Goal: Task Accomplishment & Management: Manage account settings

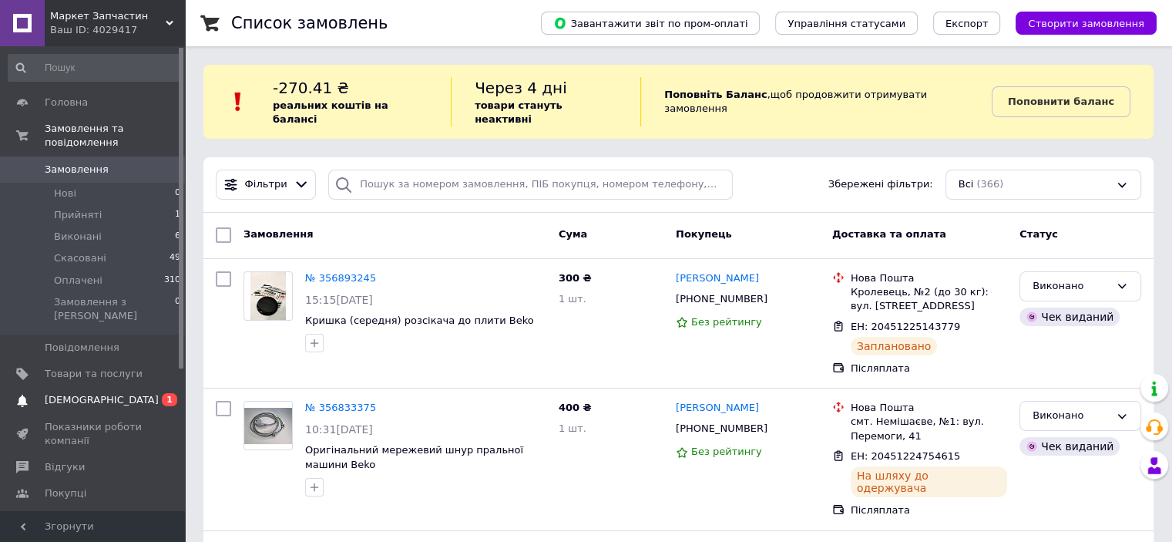
drag, startPoint x: 87, startPoint y: 370, endPoint x: 228, endPoint y: 263, distance: 176.6
click at [87, 393] on span "[DEMOGRAPHIC_DATA]" at bounding box center [102, 400] width 114 height 14
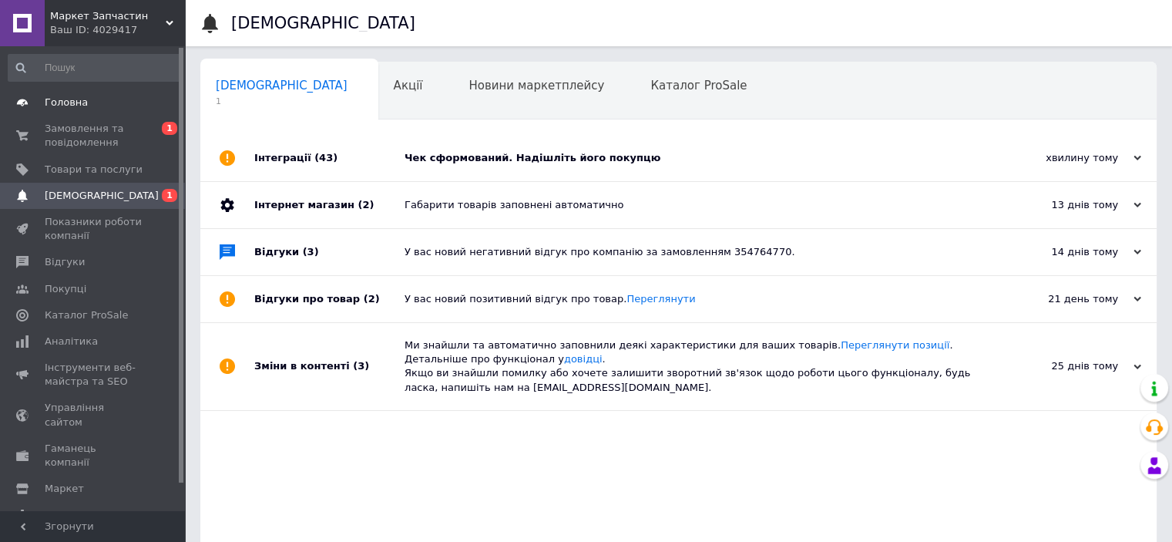
drag, startPoint x: 458, startPoint y: 156, endPoint x: 112, endPoint y: 110, distance: 348.1
click at [457, 156] on div "Чек сформований. Надішліть його покупцю" at bounding box center [695, 158] width 582 height 14
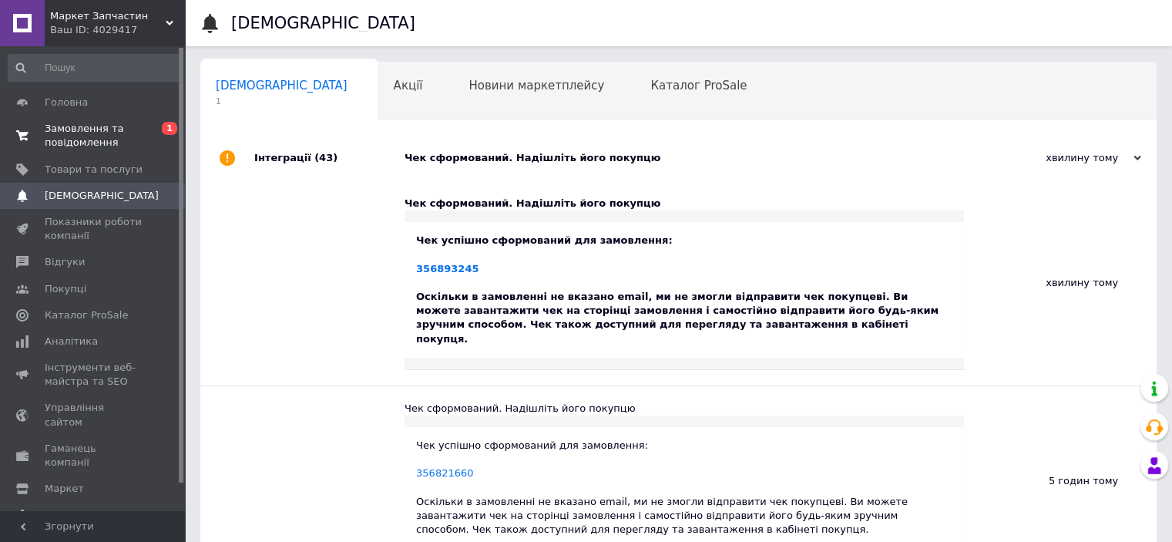
click at [115, 129] on span "Замовлення та повідомлення" at bounding box center [94, 136] width 98 height 28
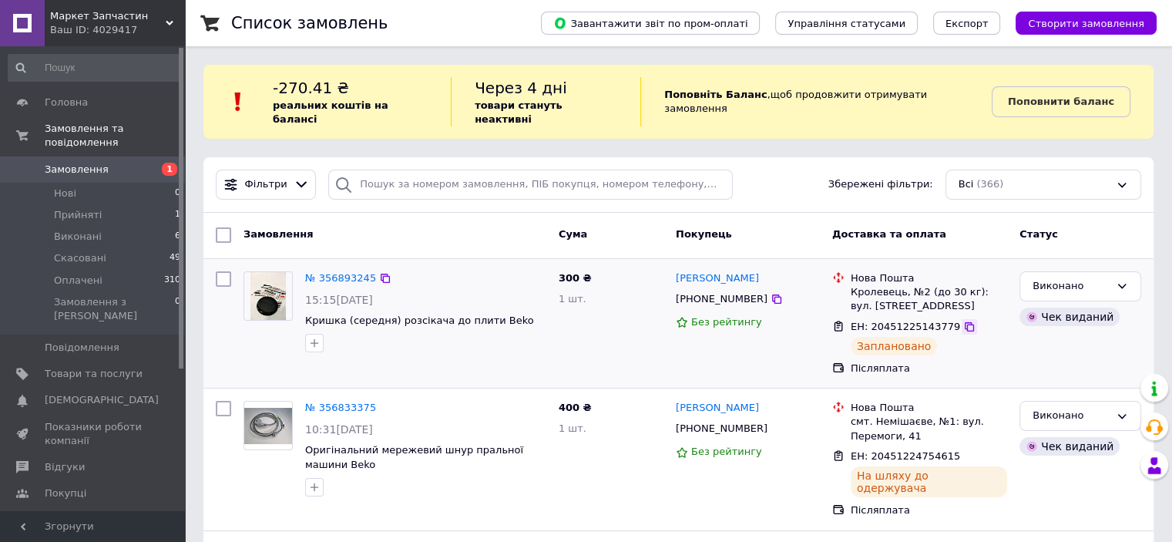
click at [965, 322] on icon at bounding box center [969, 326] width 9 height 9
click at [340, 272] on link "№ 356893245" at bounding box center [340, 278] width 71 height 12
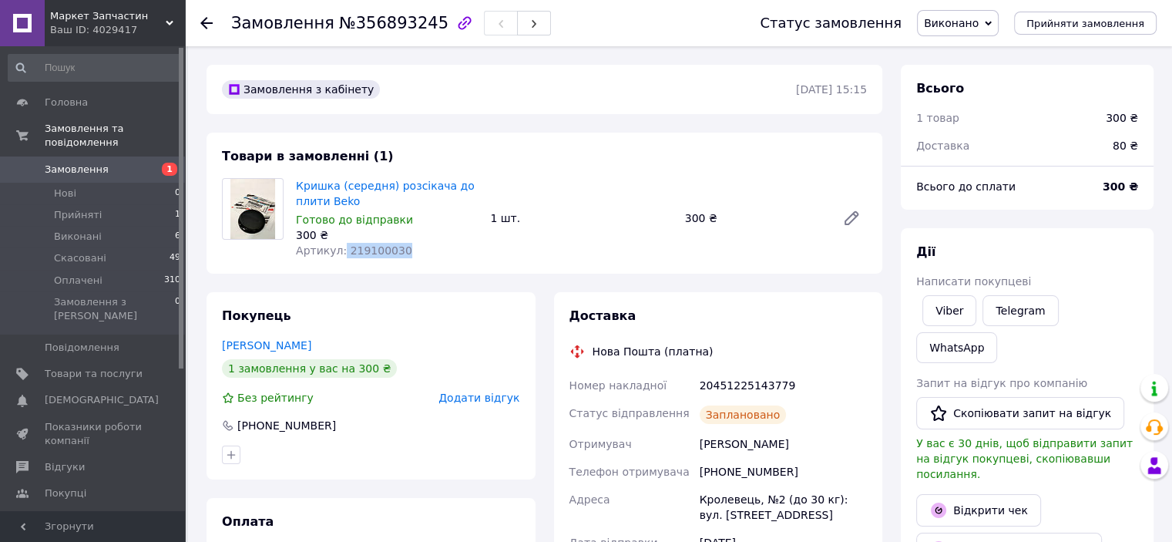
drag, startPoint x: 398, startPoint y: 252, endPoint x: 351, endPoint y: 253, distance: 47.0
click at [345, 254] on div "Артикул: 219100030" at bounding box center [387, 250] width 182 height 15
copy span "19100030"
drag, startPoint x: 98, startPoint y: 346, endPoint x: 468, endPoint y: 252, distance: 382.3
click at [97, 367] on span "Товари та послуги" at bounding box center [94, 374] width 98 height 14
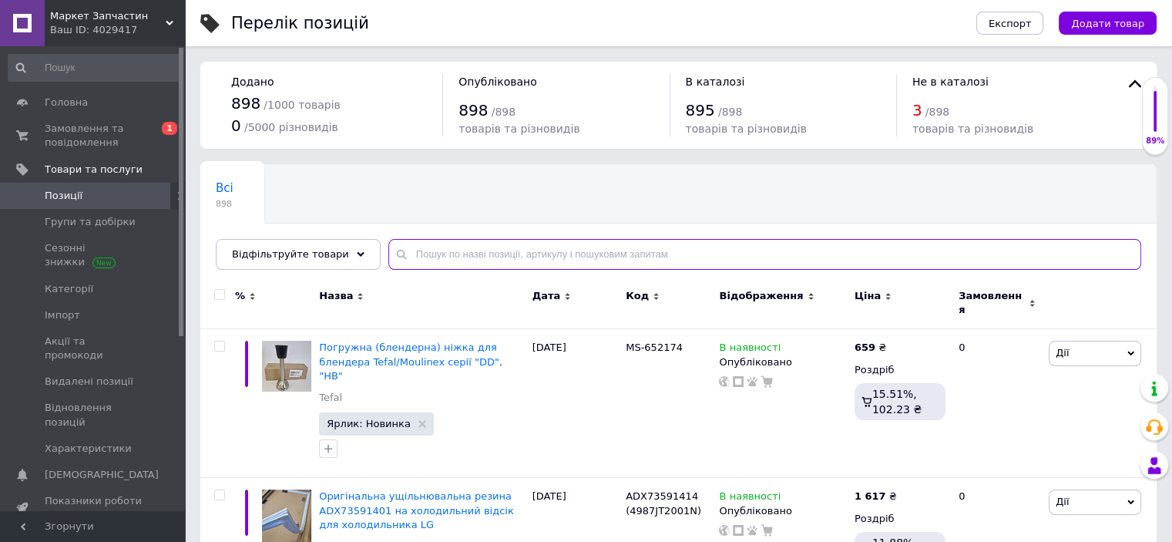
click at [532, 250] on input "text" at bounding box center [764, 254] width 753 height 31
paste input "19100030"
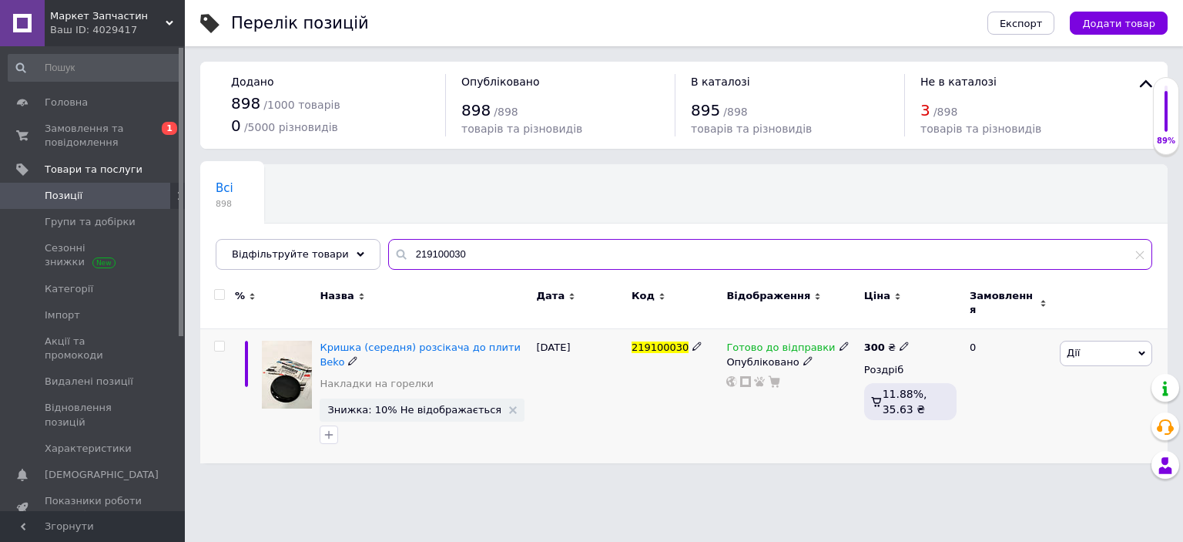
type input "219100030"
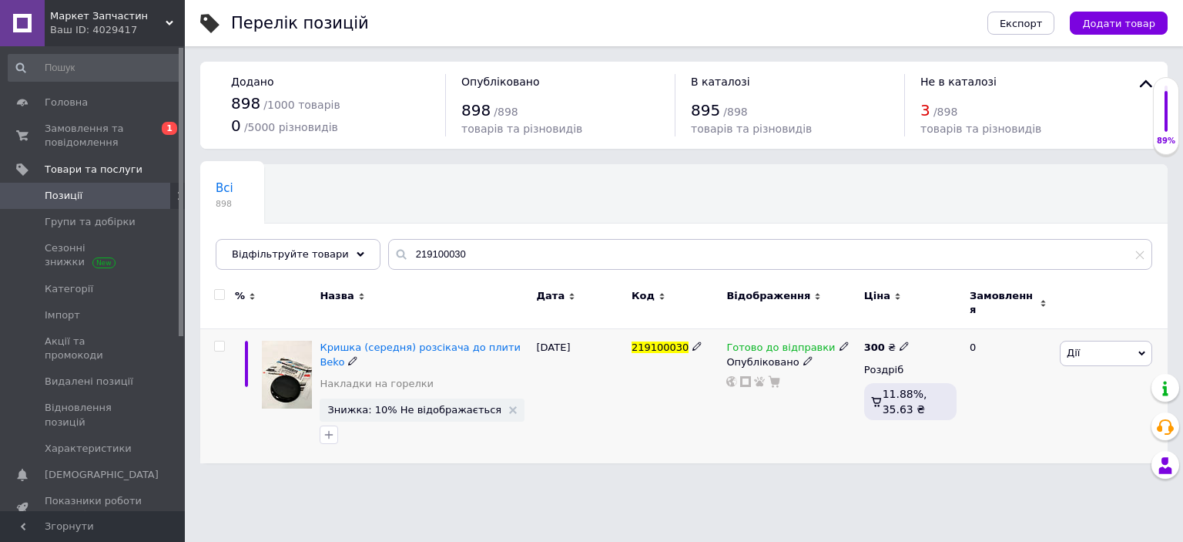
click at [900, 341] on icon at bounding box center [904, 345] width 9 height 9
drag, startPoint x: 955, startPoint y: 318, endPoint x: 891, endPoint y: 319, distance: 63.2
click at [891, 329] on div "300 ₴ Ціна 300 Валюта ₴ $ EUR CHF GBP ¥ PLN ₸ MDL HUF KGS CNY TRY KRW lei Роздр…" at bounding box center [911, 396] width 100 height 134
type input "330"
click at [672, 429] on div "219100030" at bounding box center [675, 396] width 95 height 134
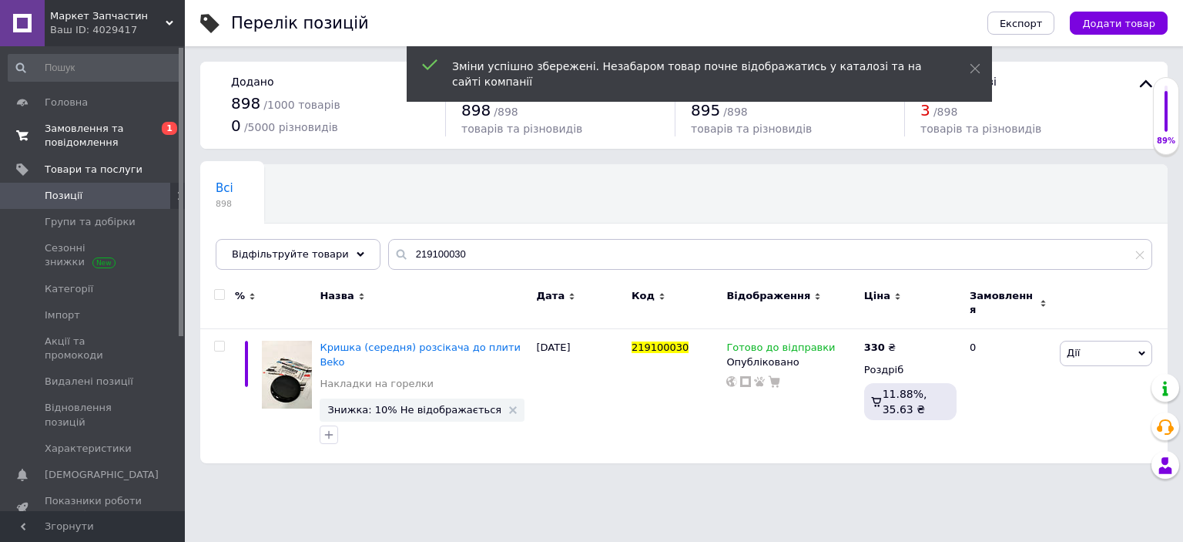
click at [58, 151] on link "Замовлення та повідомлення 0 1" at bounding box center [95, 136] width 190 height 40
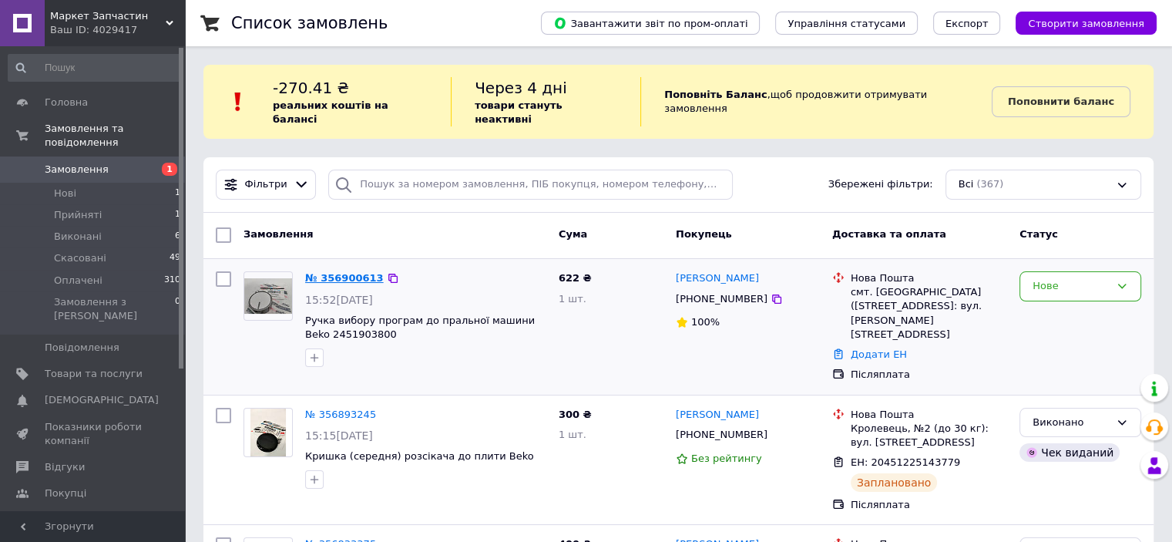
click at [348, 272] on link "№ 356900613" at bounding box center [344, 278] width 79 height 12
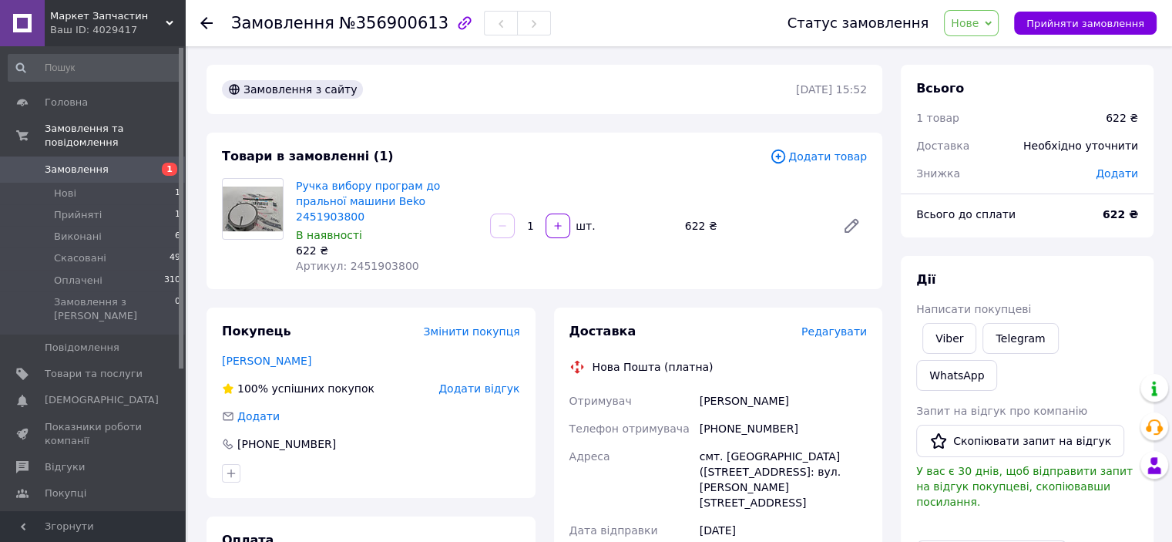
click at [65, 163] on span "Замовлення" at bounding box center [77, 170] width 64 height 14
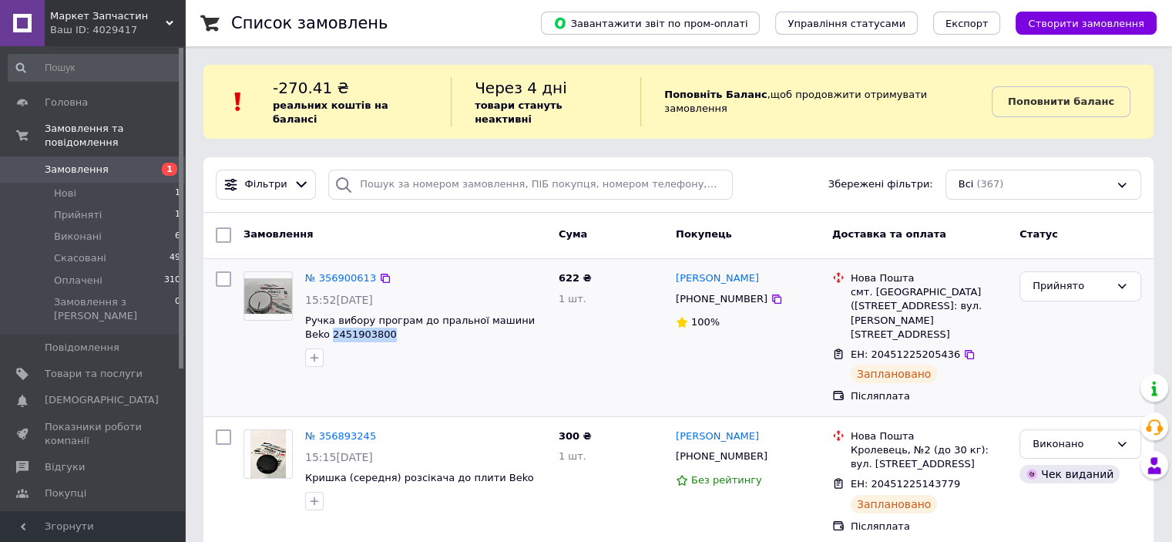
drag, startPoint x: 361, startPoint y: 324, endPoint x: 302, endPoint y: 324, distance: 58.6
click at [302, 324] on div "№ 356900613 15:52, 12.08.2025 Ручка вибору програм до пральної машини Beko 2451…" at bounding box center [425, 319] width 253 height 108
copy span "2451903800"
click at [92, 163] on span "Замовлення" at bounding box center [77, 170] width 64 height 14
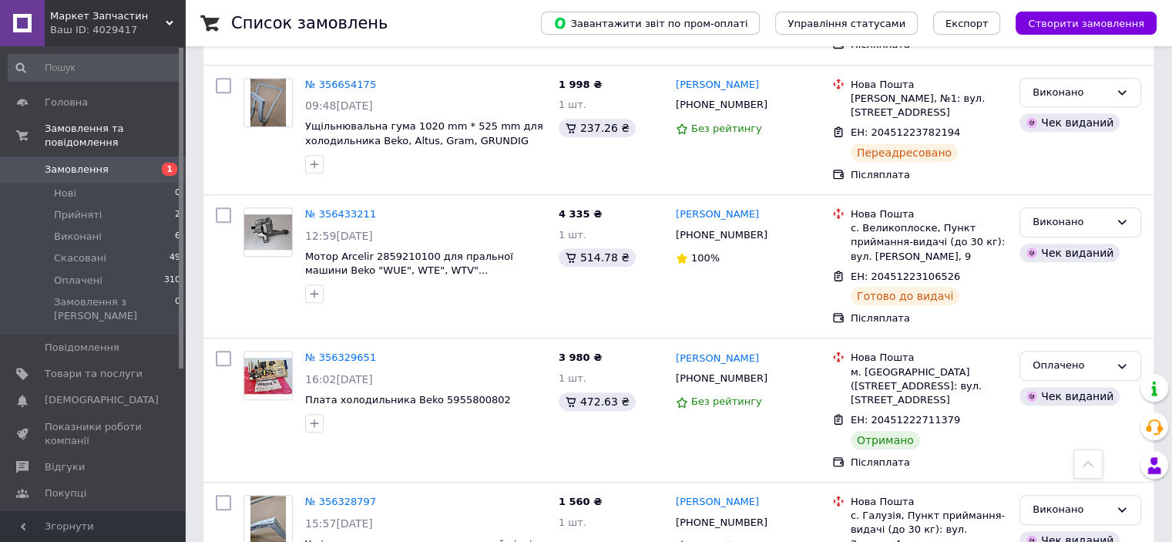
scroll to position [1156, 0]
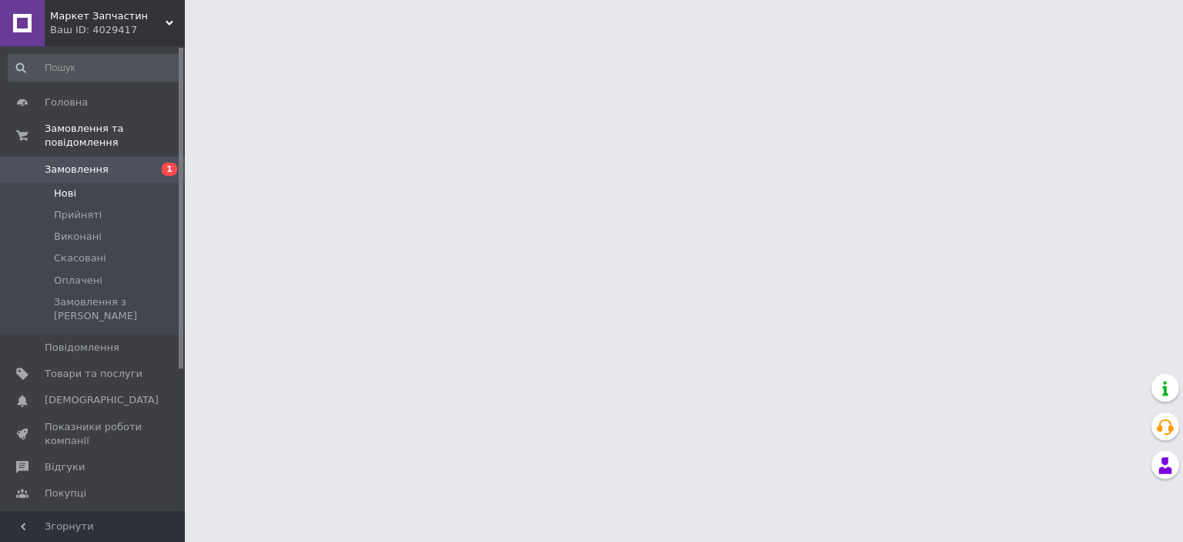
click at [55, 186] on span "Нові" at bounding box center [65, 193] width 22 height 14
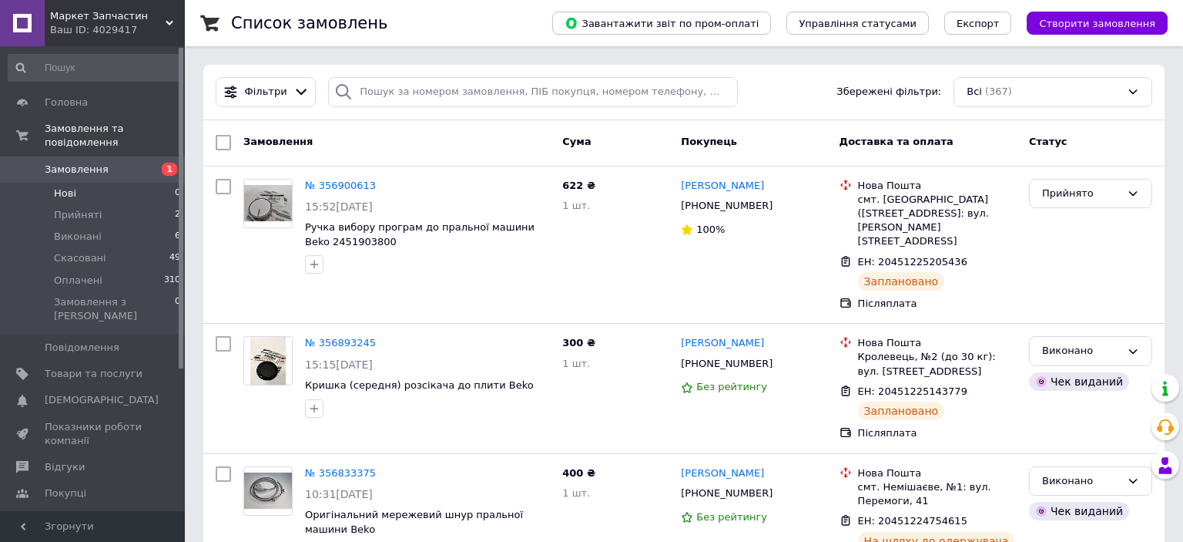
click at [70, 186] on span "Нові" at bounding box center [65, 193] width 22 height 14
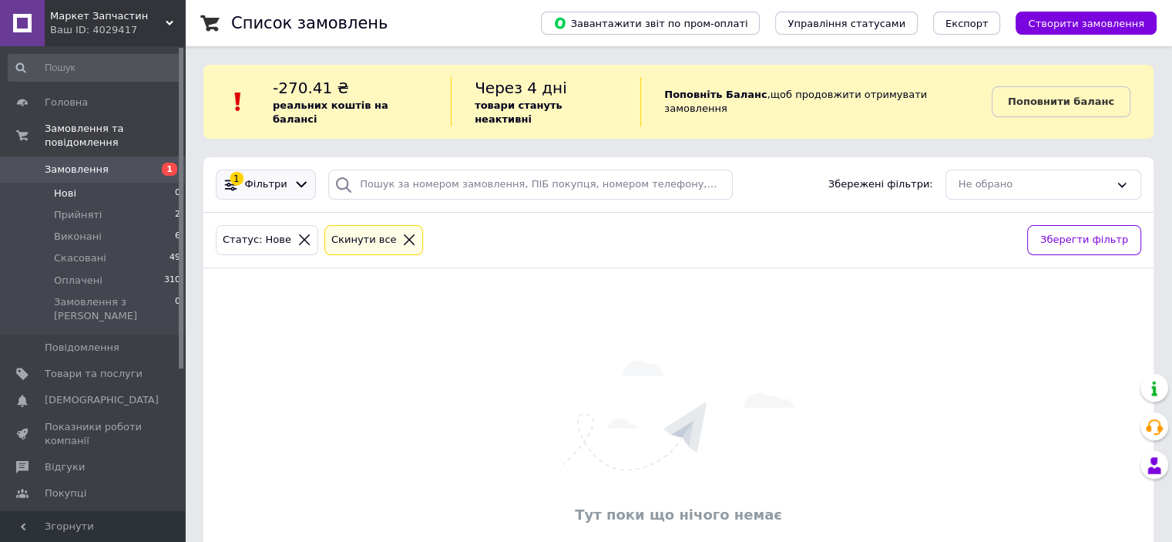
click at [224, 176] on icon at bounding box center [231, 184] width 16 height 16
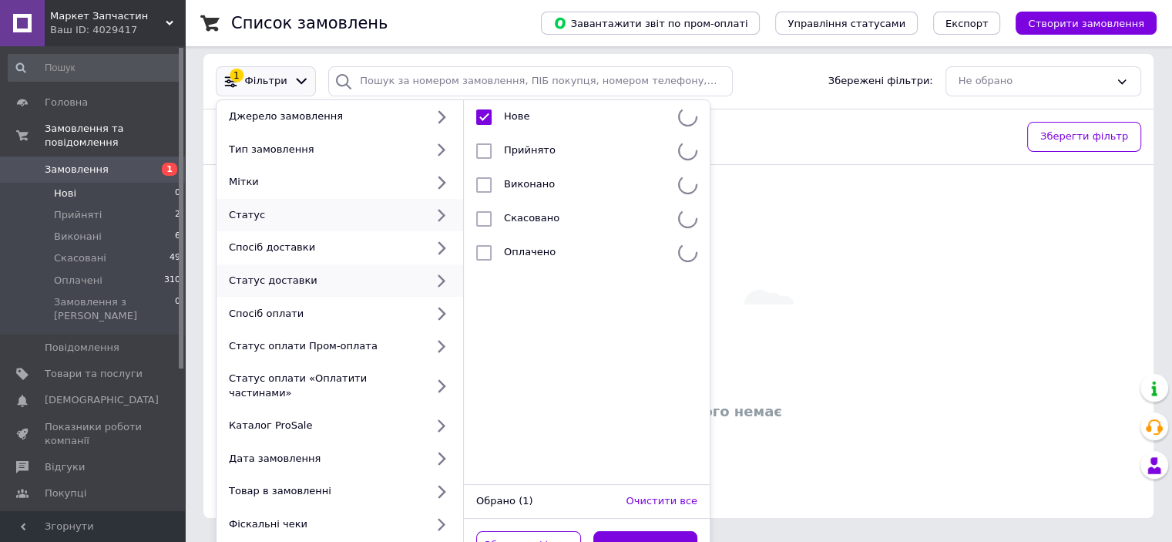
scroll to position [107, 0]
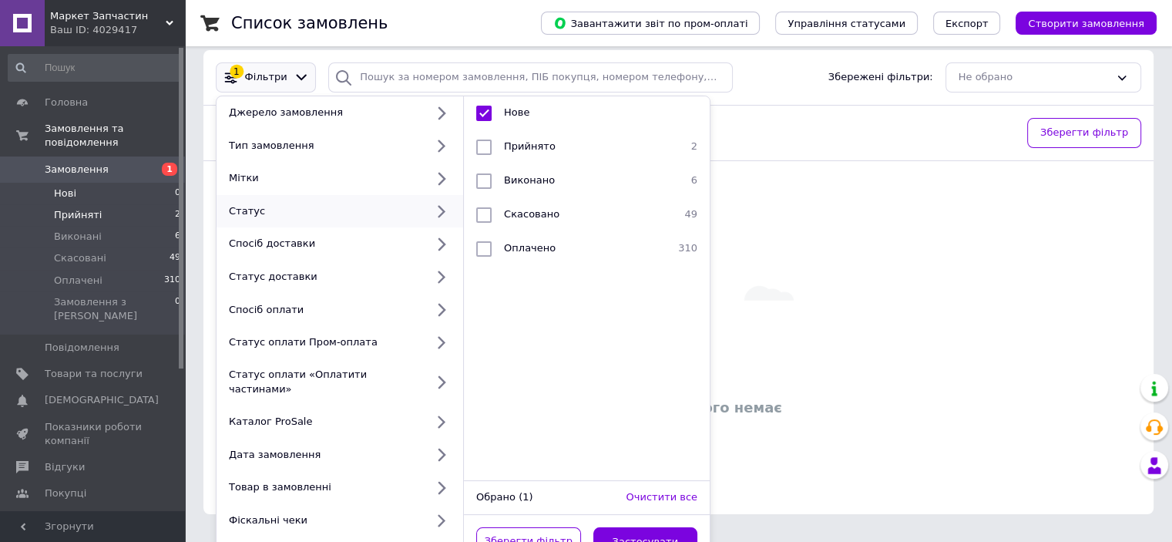
click at [69, 208] on span "Прийняті" at bounding box center [78, 215] width 48 height 14
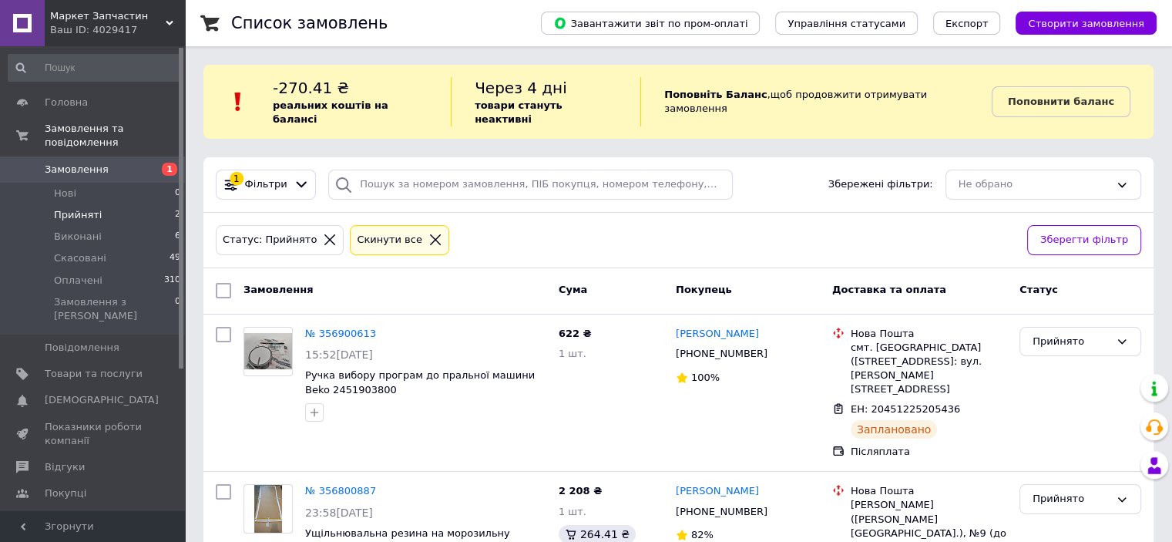
click at [86, 387] on link "Сповіщення 0 0" at bounding box center [95, 400] width 190 height 26
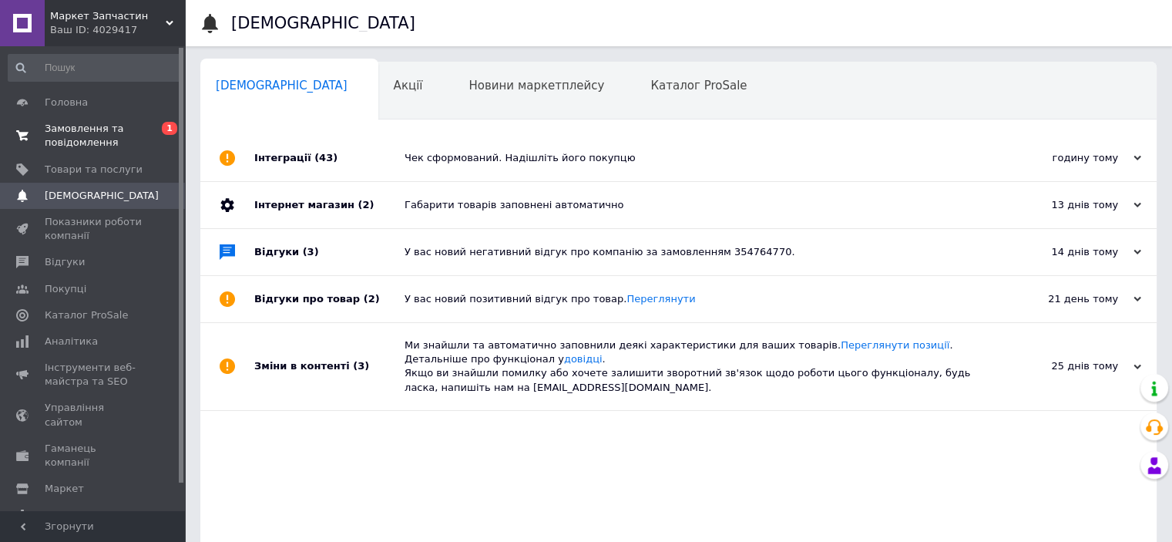
click at [69, 119] on link "Замовлення та повідомлення 0 1" at bounding box center [95, 136] width 190 height 40
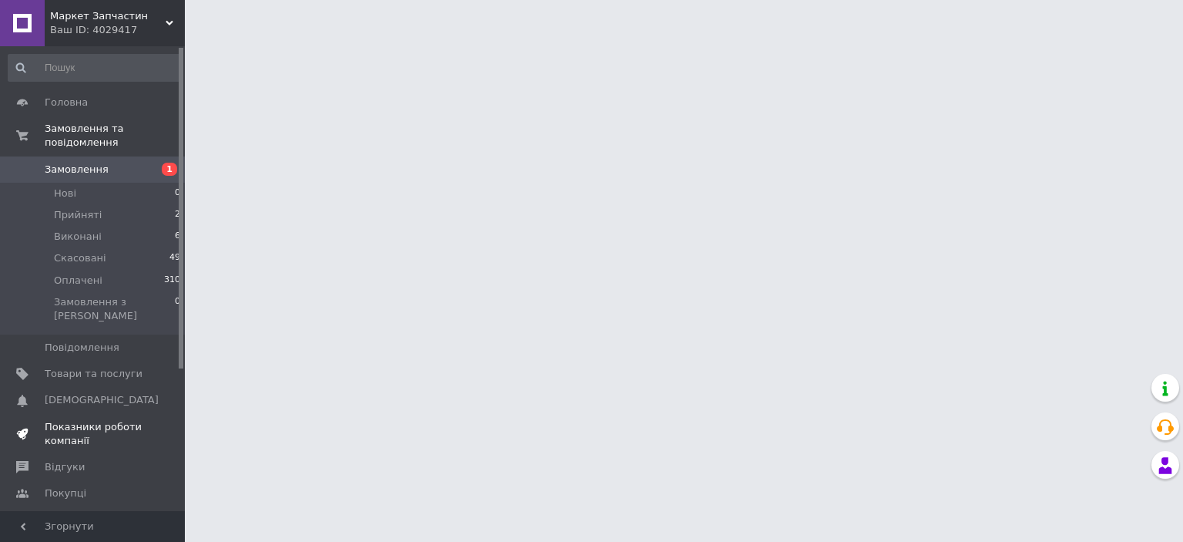
click at [89, 420] on span "Показники роботи компанії" at bounding box center [94, 434] width 98 height 28
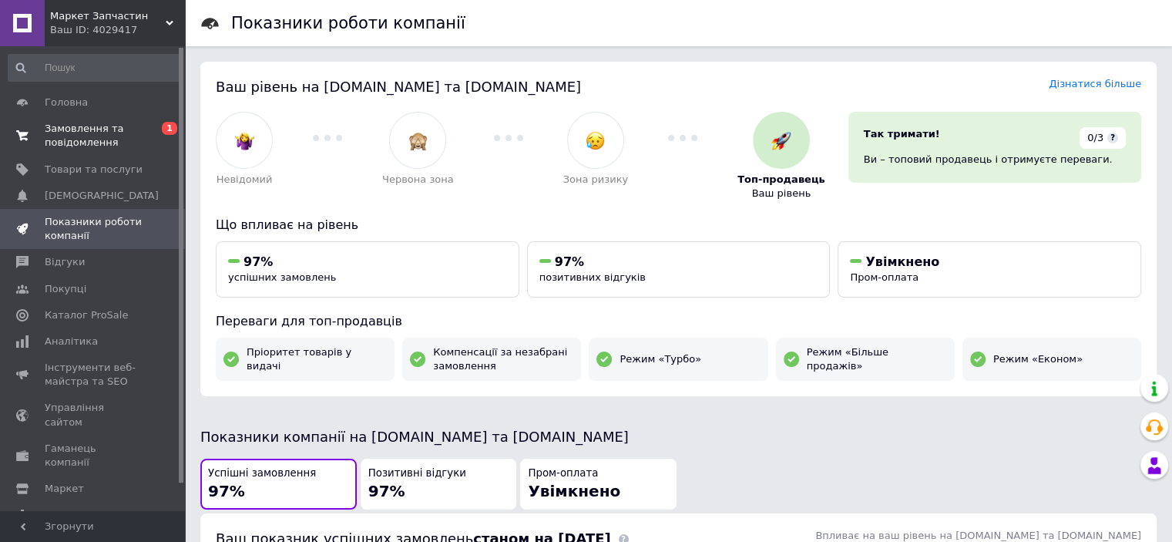
click at [69, 137] on span "Замовлення та повідомлення" at bounding box center [94, 136] width 98 height 28
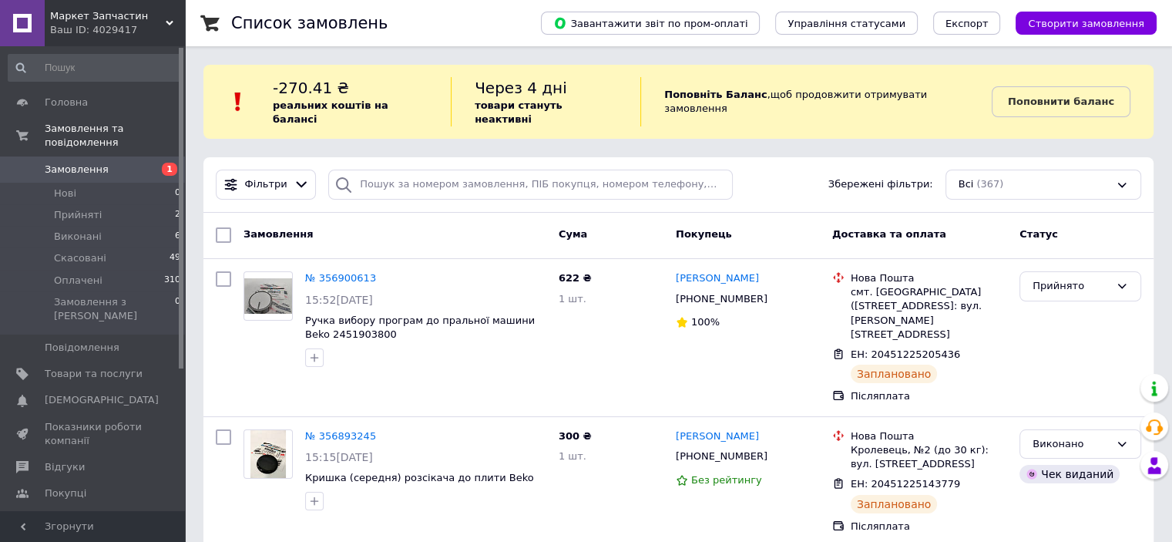
click at [83, 163] on span "Замовлення" at bounding box center [77, 170] width 64 height 14
click at [133, 183] on li "Нові 0" at bounding box center [95, 194] width 190 height 22
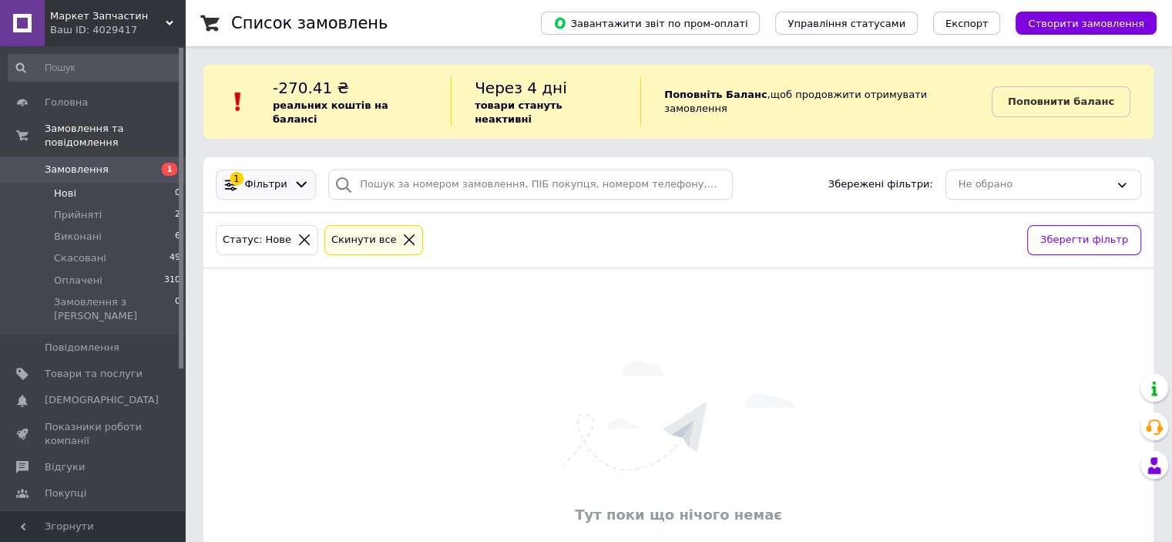
click at [241, 172] on div "1" at bounding box center [237, 179] width 14 height 14
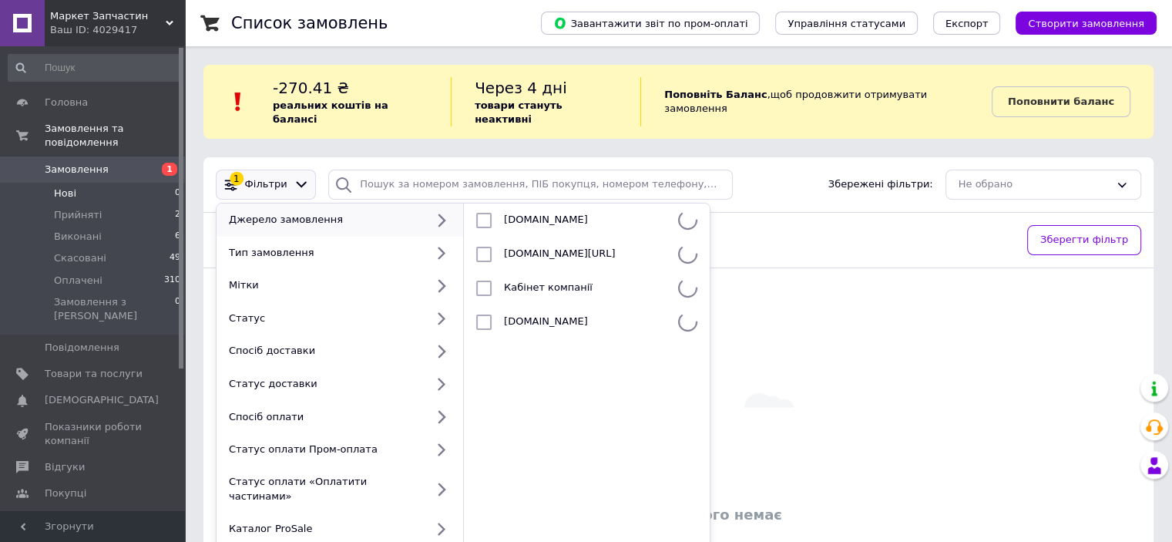
click at [262, 213] on div "Джерело замовлення" at bounding box center [324, 220] width 203 height 14
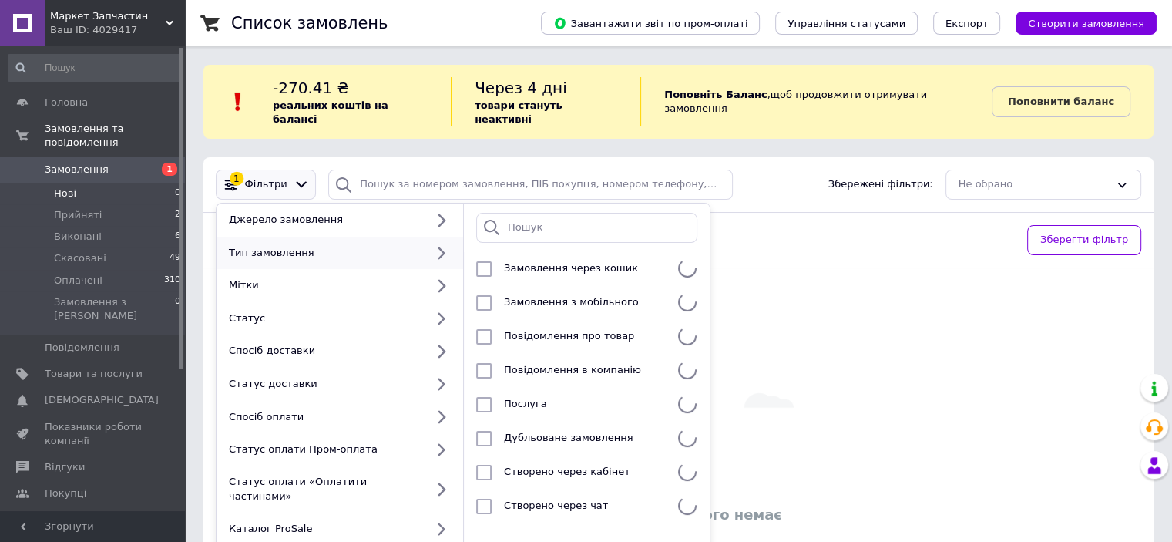
click at [258, 237] on div "Тип замовлення" at bounding box center [339, 253] width 247 height 33
click at [256, 213] on div "Джерело замовлення" at bounding box center [324, 220] width 203 height 14
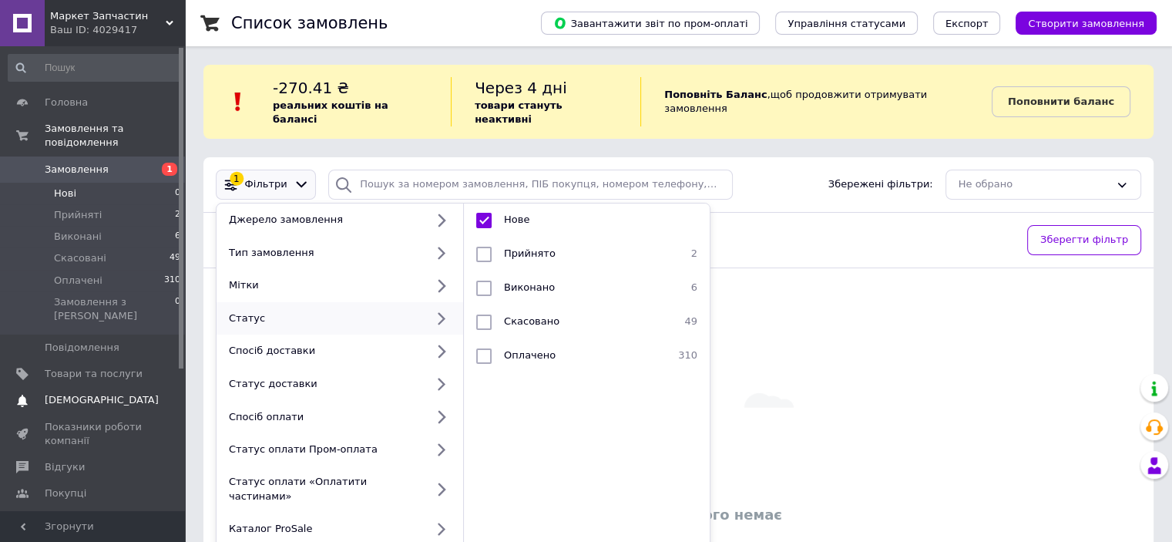
click at [92, 393] on span "[DEMOGRAPHIC_DATA]" at bounding box center [102, 400] width 114 height 14
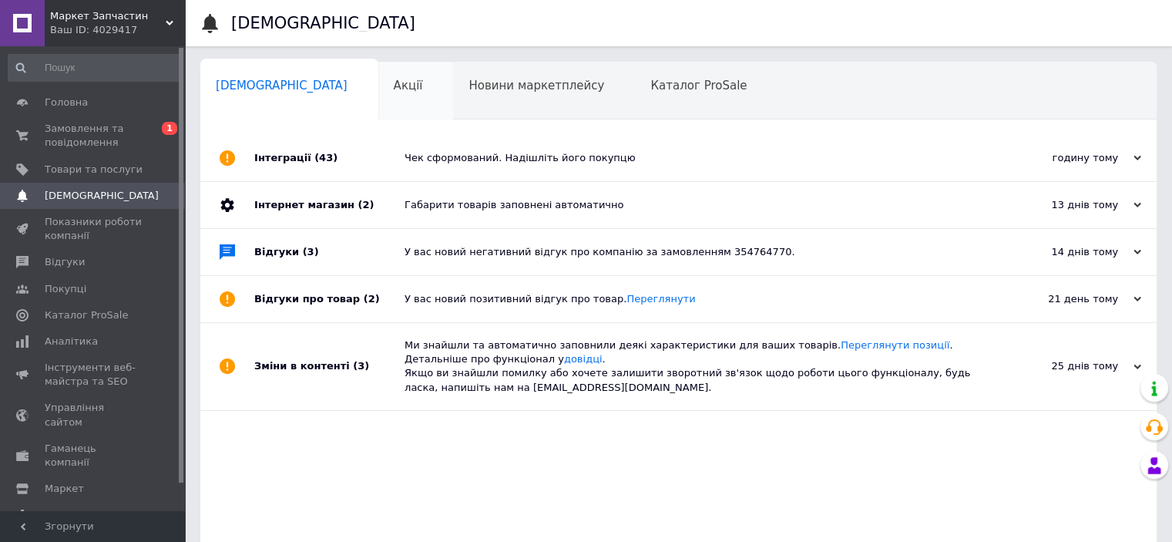
click at [378, 67] on div "Акції 0" at bounding box center [416, 91] width 76 height 59
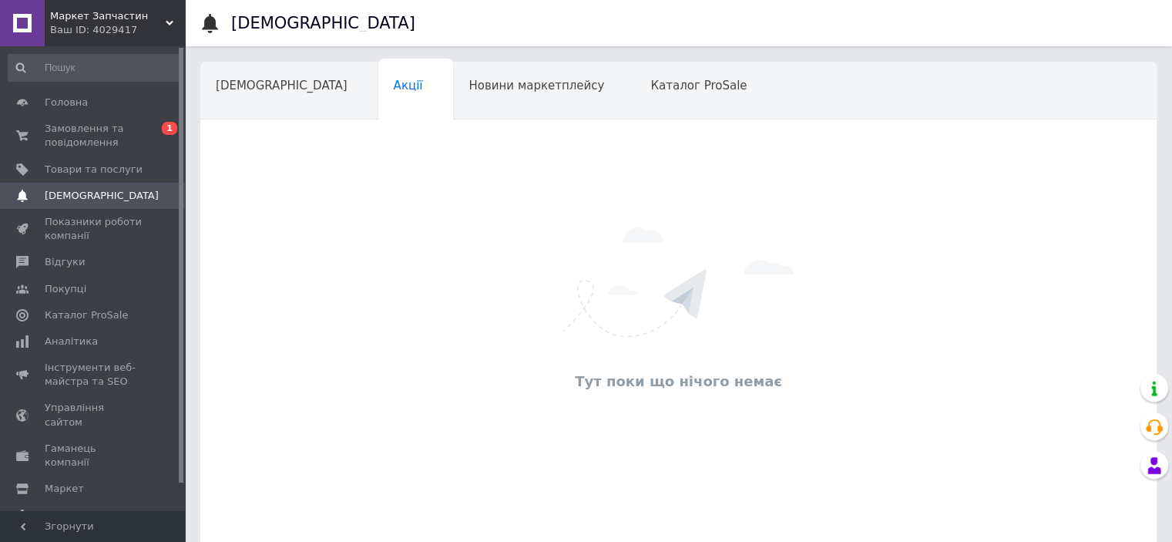
click at [468, 86] on span "Новини маркетплейсу" at bounding box center [536, 86] width 136 height 14
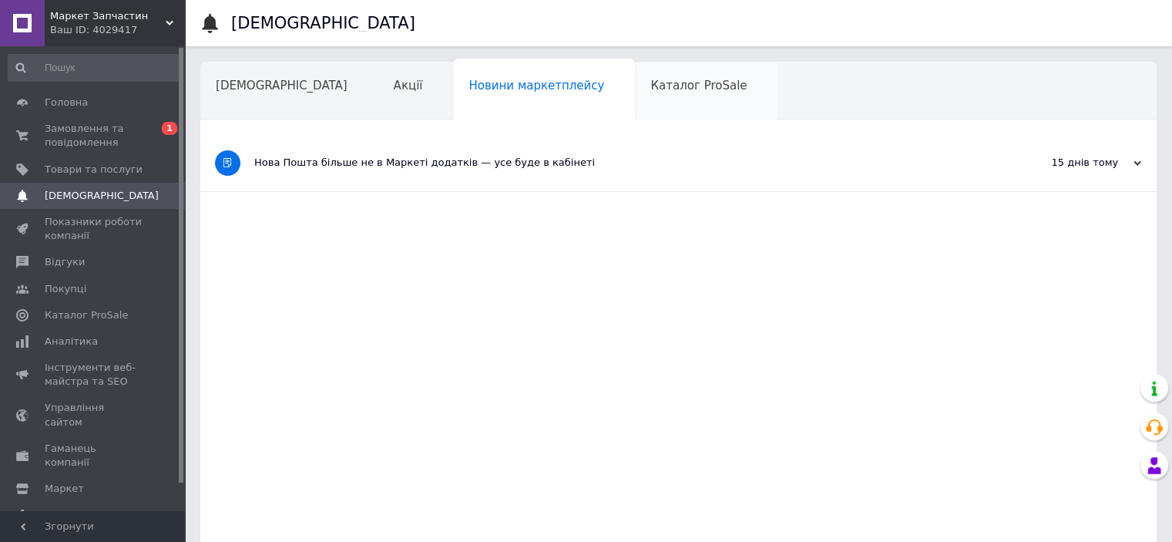
click at [650, 82] on span "Каталог ProSale" at bounding box center [698, 86] width 96 height 14
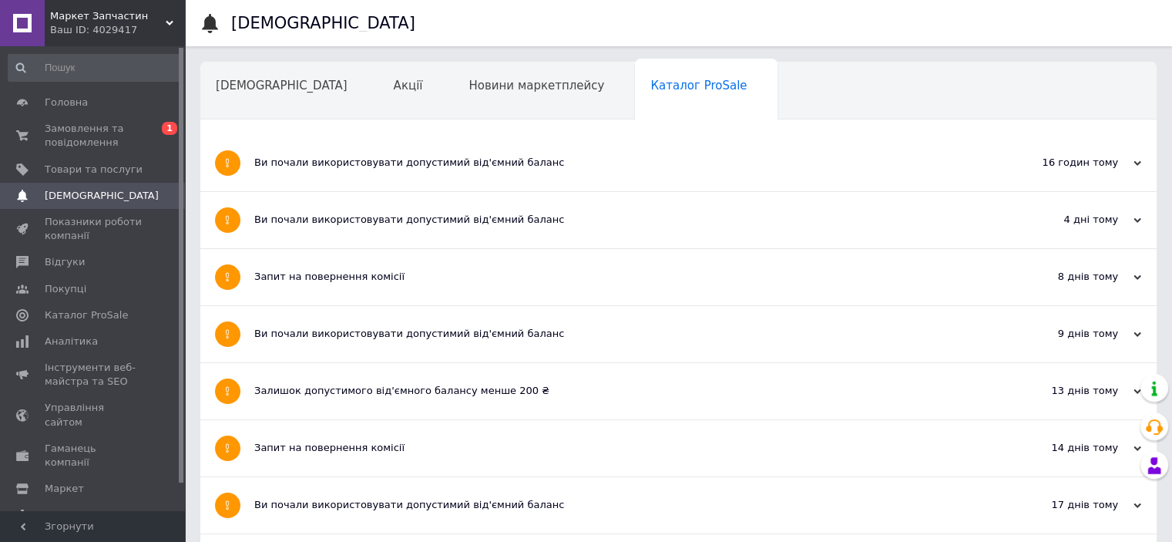
click at [338, 137] on span "Навчання та заходи" at bounding box center [277, 144] width 123 height 14
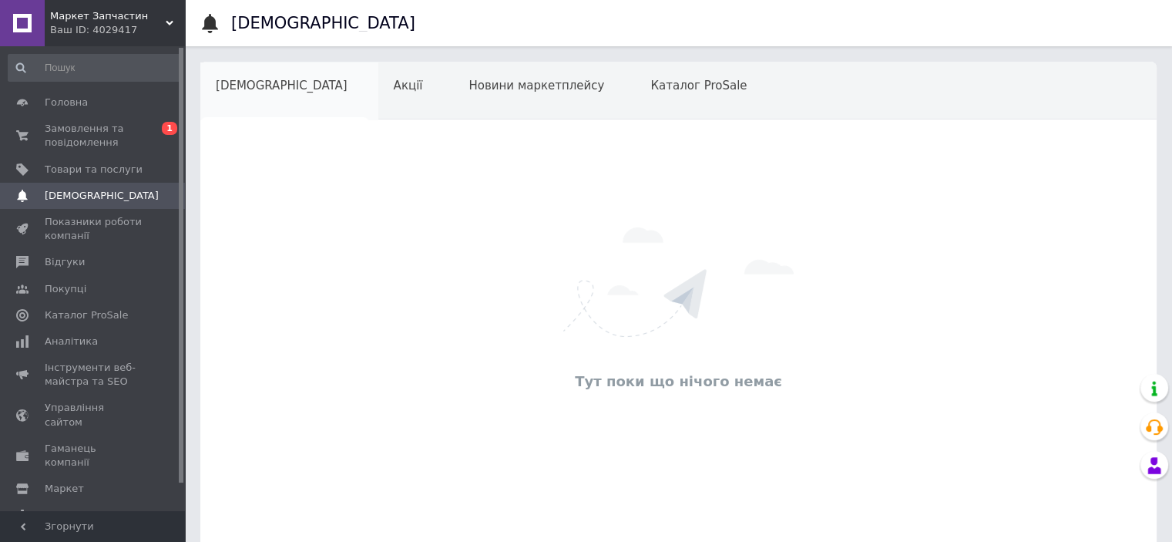
click at [260, 98] on div "[DEMOGRAPHIC_DATA]" at bounding box center [289, 91] width 178 height 59
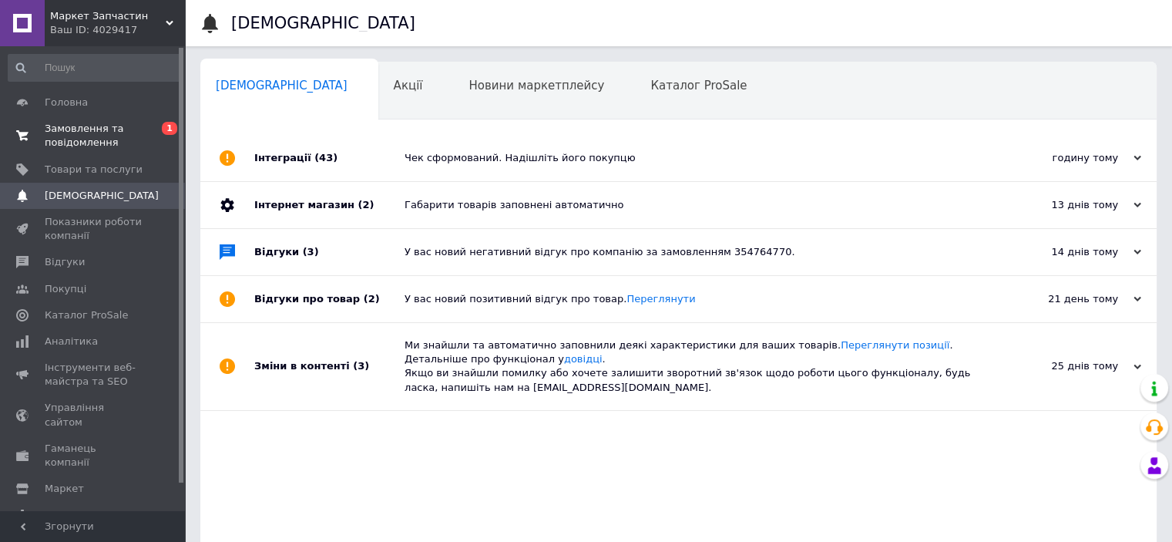
click at [100, 133] on span "Замовлення та повідомлення" at bounding box center [94, 136] width 98 height 28
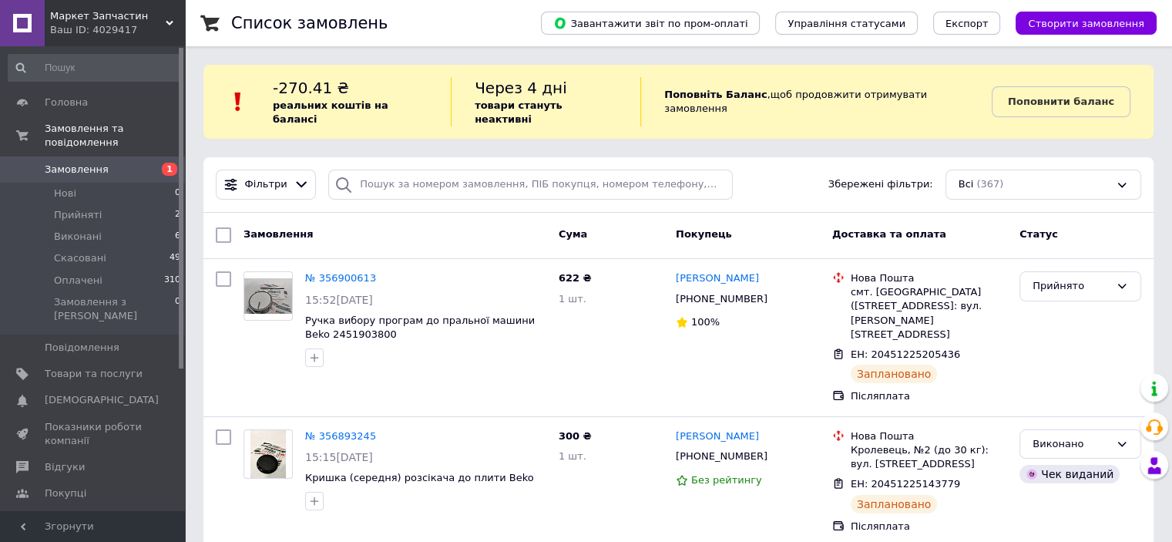
click at [157, 163] on span "1" at bounding box center [164, 170] width 42 height 14
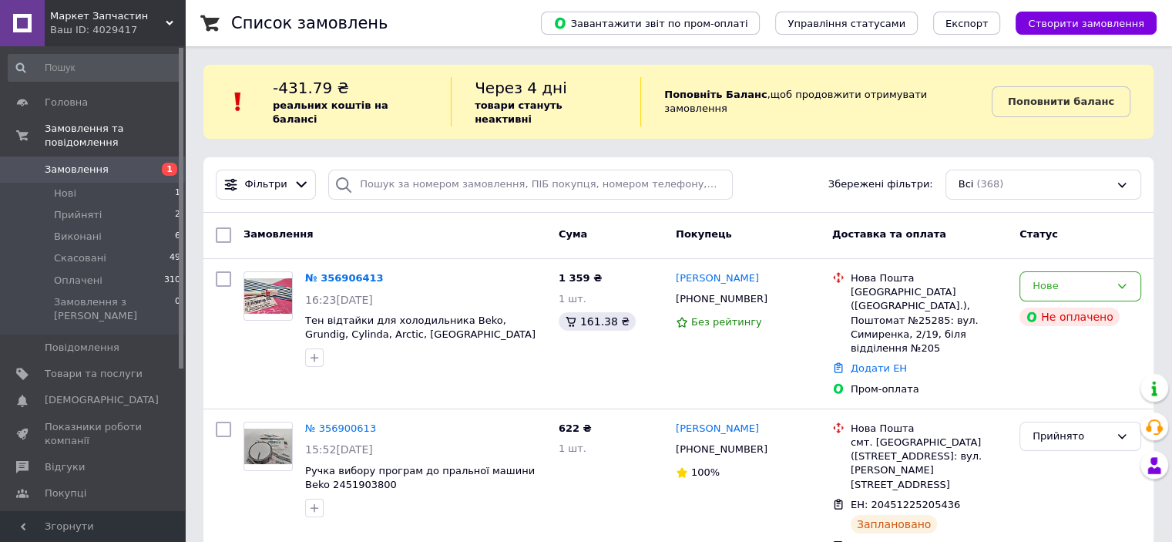
click at [136, 163] on span "Замовлення" at bounding box center [94, 170] width 98 height 14
click at [339, 272] on link "№ 356906413" at bounding box center [344, 278] width 79 height 12
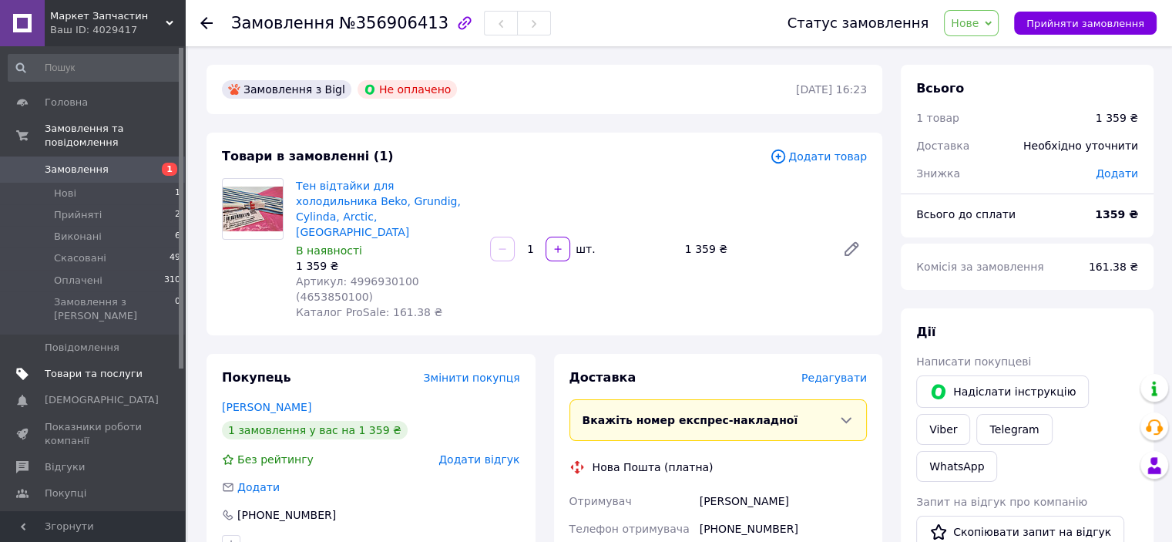
click at [77, 367] on span "Товари та послуги" at bounding box center [94, 374] width 98 height 14
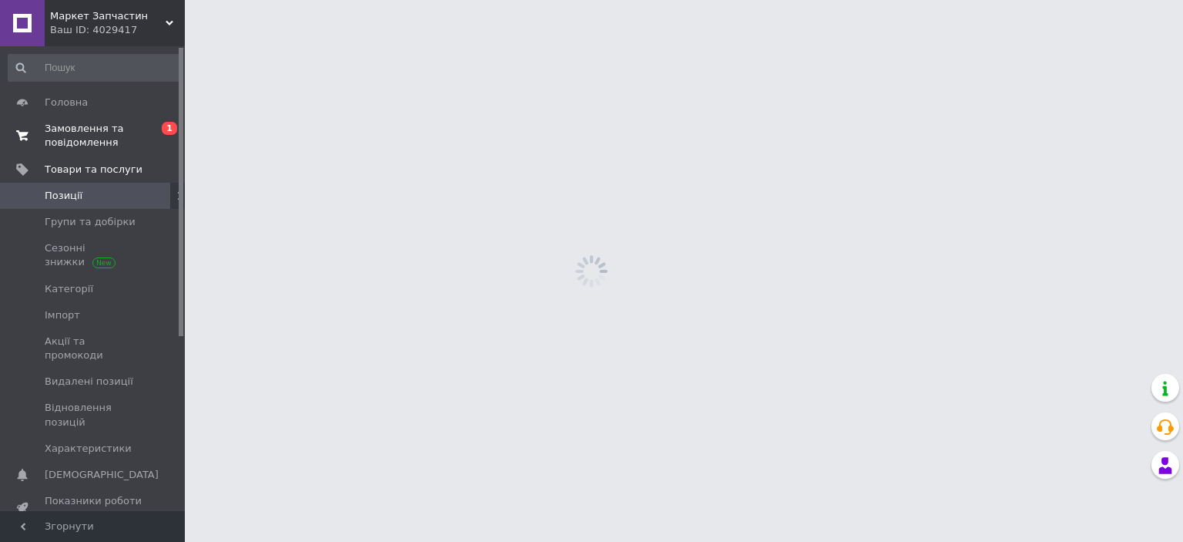
click at [65, 130] on span "Замовлення та повідомлення" at bounding box center [94, 136] width 98 height 28
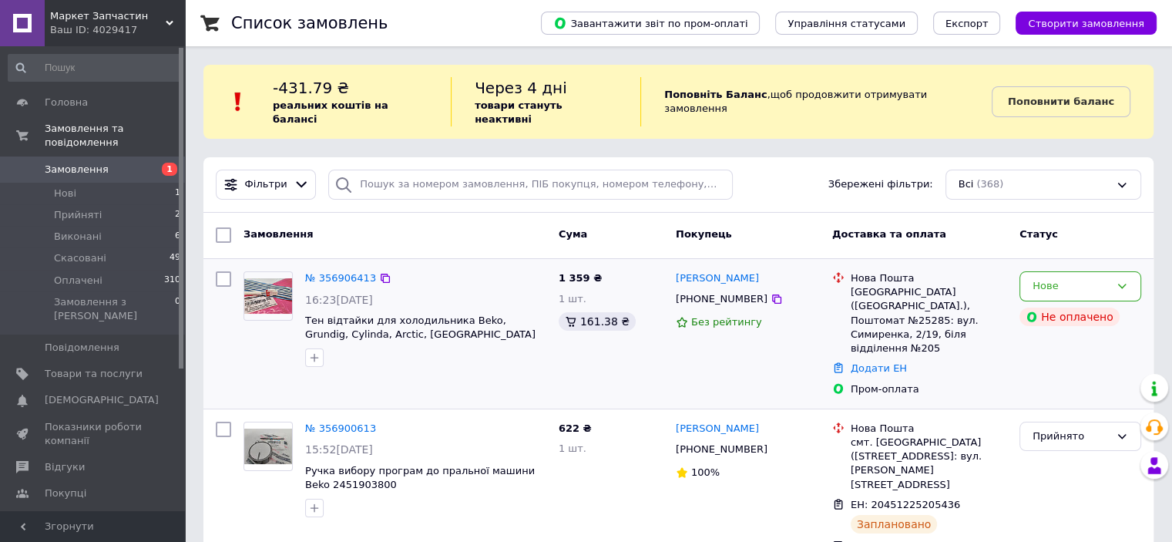
click at [275, 322] on div at bounding box center [268, 319] width 62 height 108
click at [304, 270] on div "№ 356906413" at bounding box center [341, 279] width 74 height 18
click at [332, 272] on link "№ 356906413" at bounding box center [340, 278] width 71 height 12
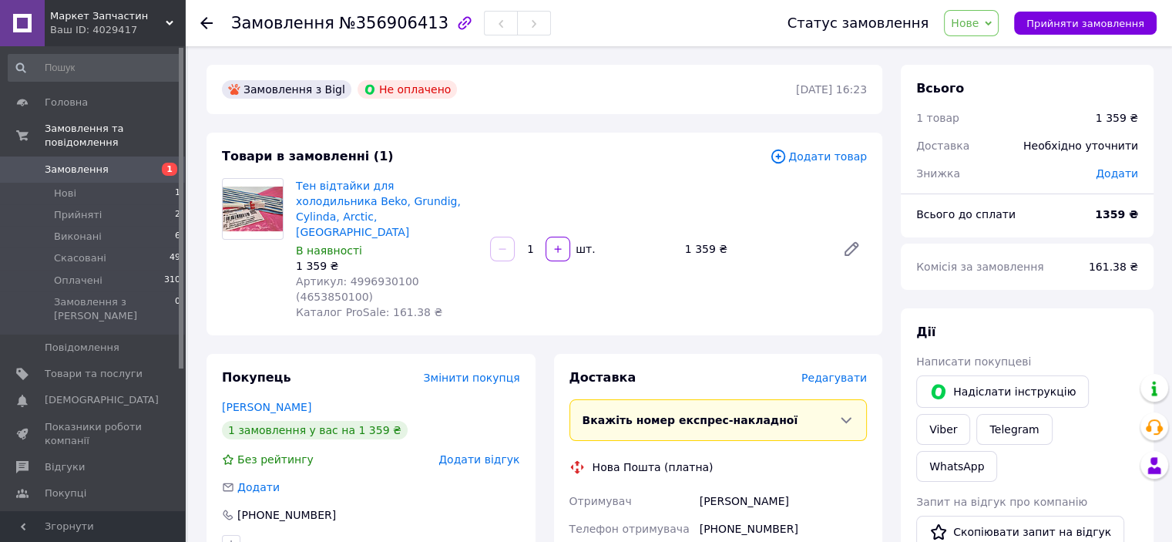
click at [123, 163] on span "Замовлення" at bounding box center [94, 170] width 98 height 14
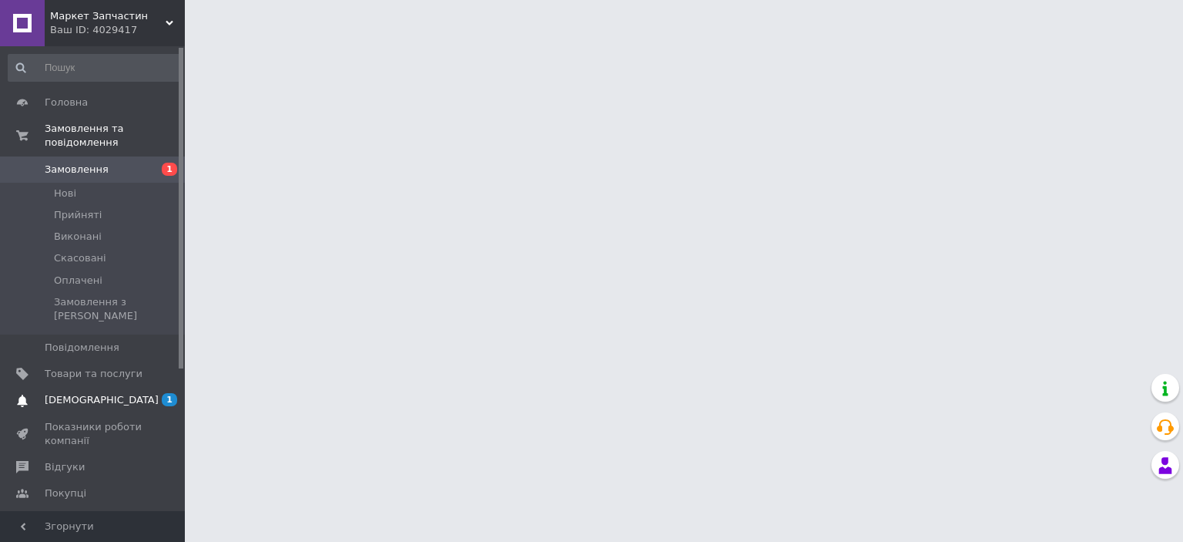
click at [80, 387] on link "[DEMOGRAPHIC_DATA] 1 0" at bounding box center [95, 400] width 190 height 26
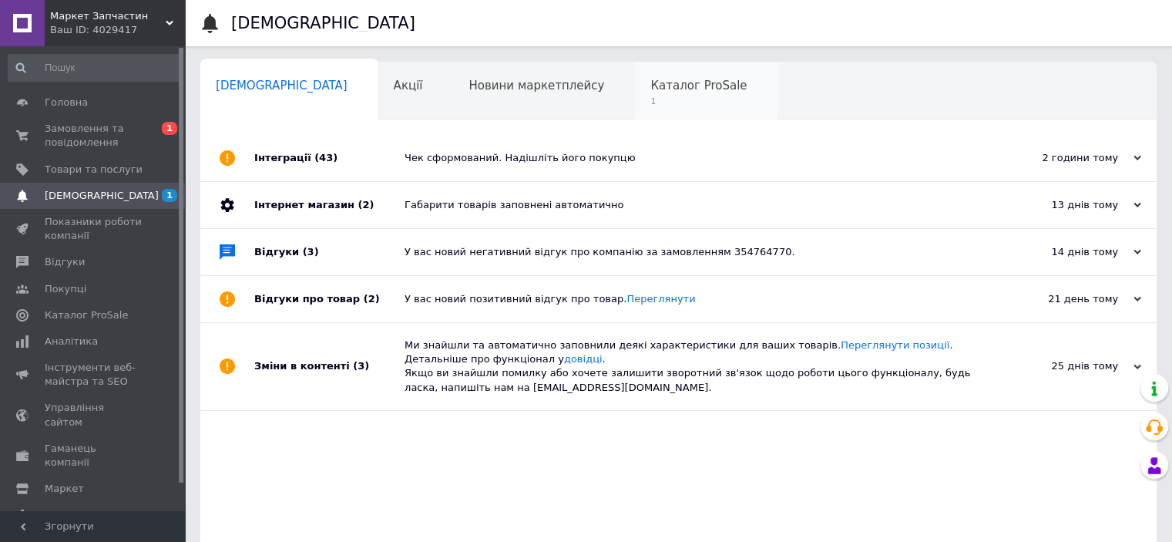
click at [650, 82] on span "Каталог ProSale" at bounding box center [698, 86] width 96 height 14
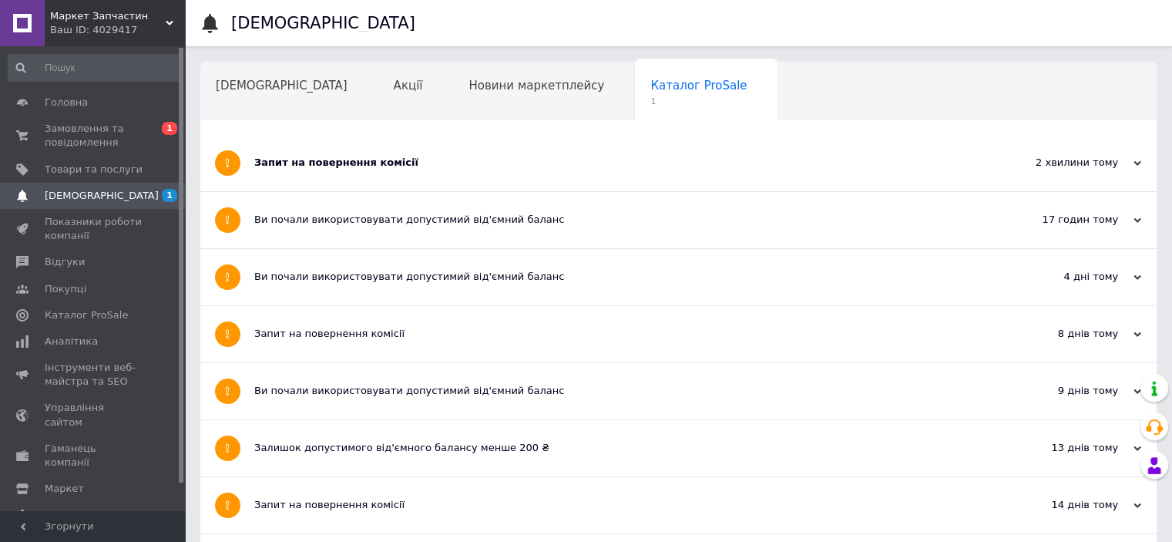
click at [348, 168] on div "Запит на повернення комісії" at bounding box center [620, 163] width 733 height 14
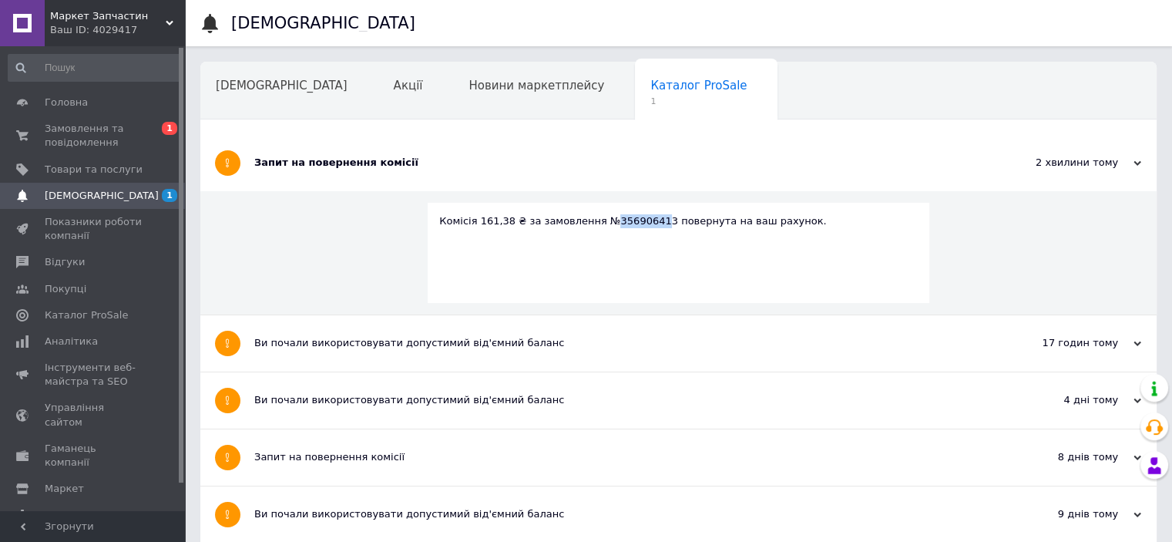
drag, startPoint x: 599, startPoint y: 223, endPoint x: 640, endPoint y: 224, distance: 41.6
click at [641, 224] on div "Комісія 161,38 ₴ за замовлення №356906413 повернута на ваш рахунок." at bounding box center [678, 221] width 478 height 14
copy div "35690641"
click at [104, 136] on span "Замовлення та повідомлення" at bounding box center [94, 136] width 98 height 28
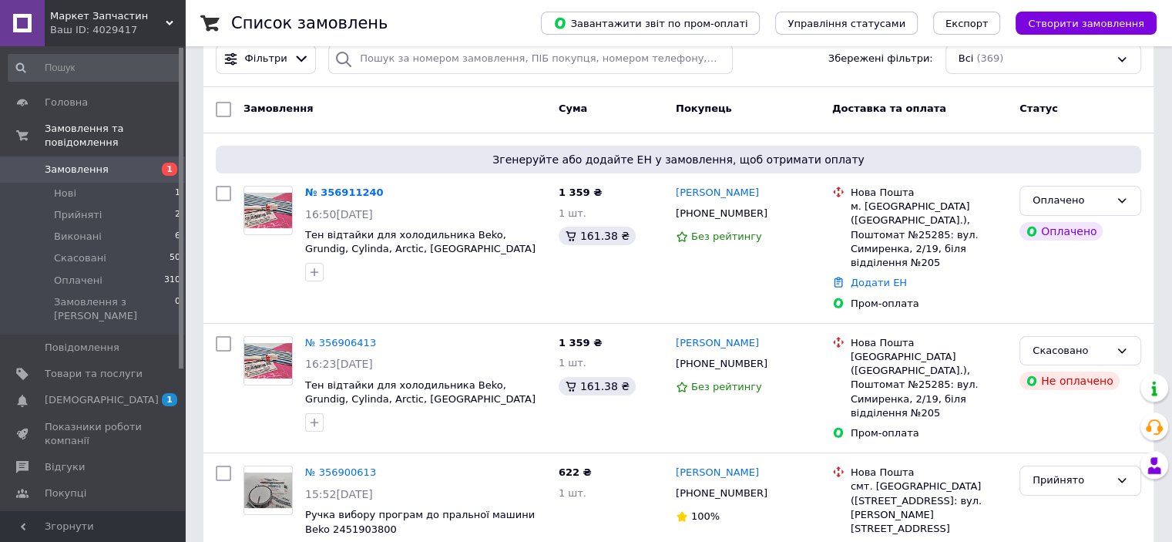
scroll to position [154, 0]
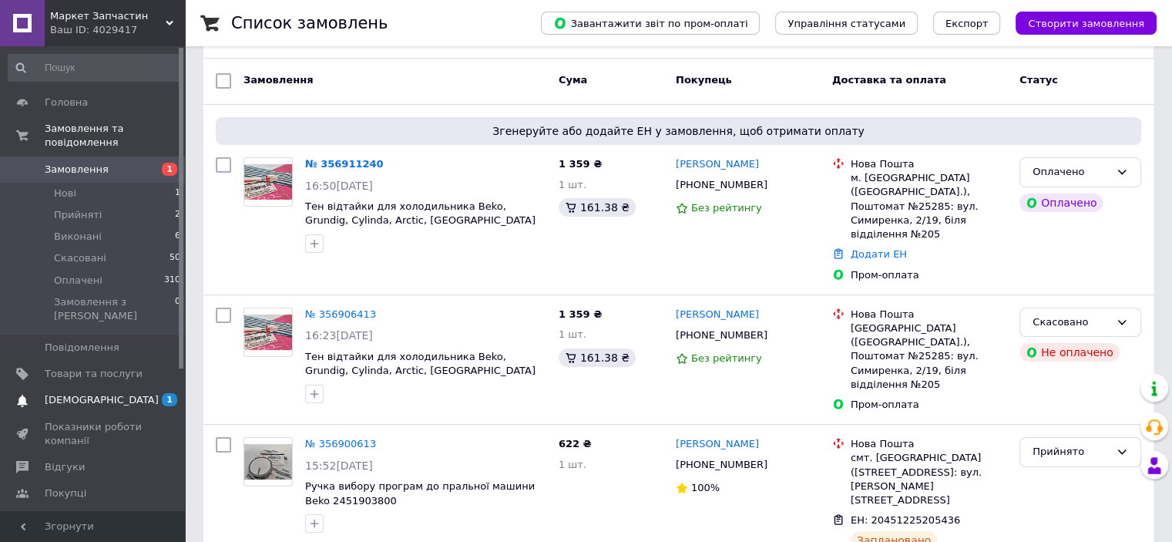
click at [154, 387] on link "Сповіщення 1" at bounding box center [95, 400] width 190 height 26
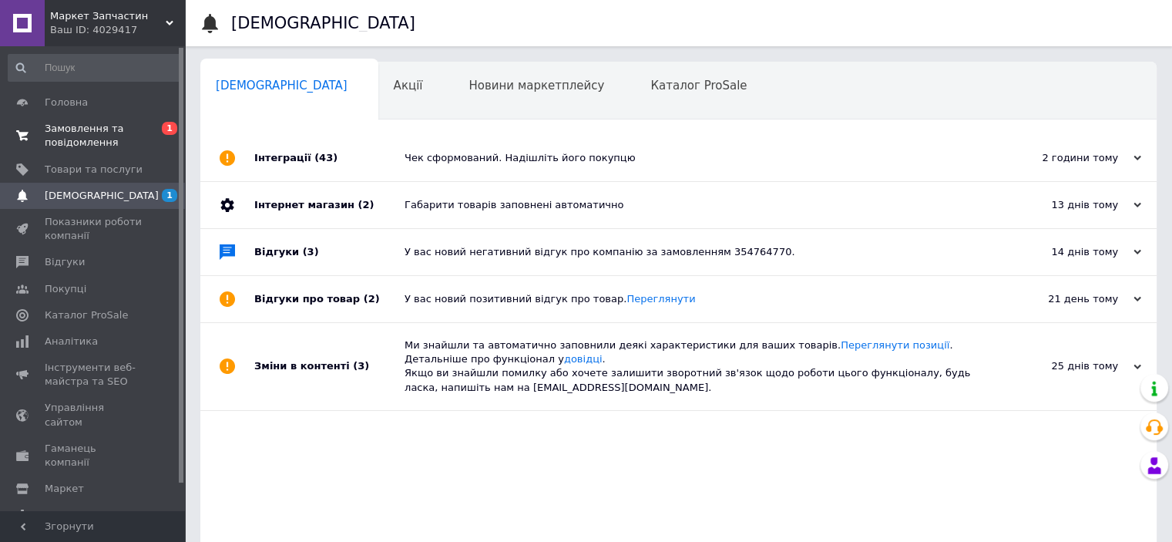
click at [102, 136] on span "Замовлення та повідомлення" at bounding box center [94, 136] width 98 height 28
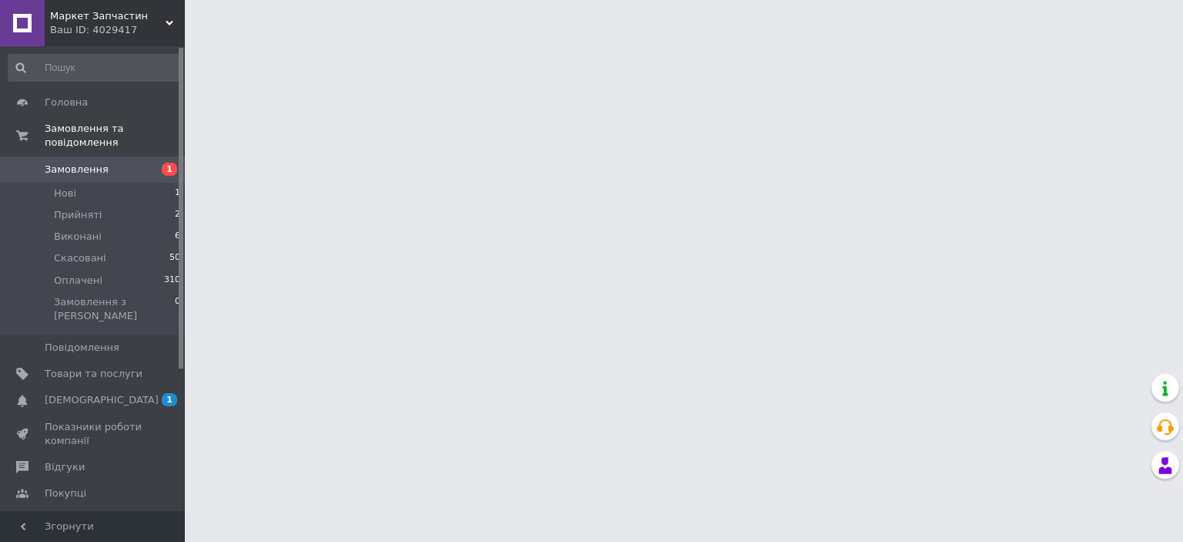
click at [102, 163] on span "Замовлення" at bounding box center [94, 170] width 98 height 14
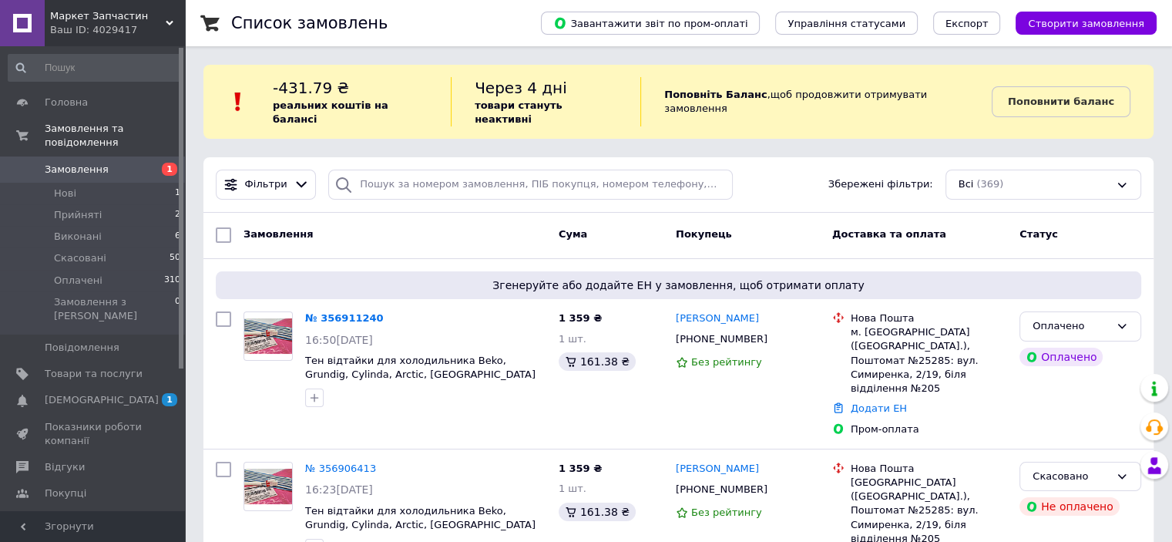
click at [88, 163] on span "Замовлення" at bounding box center [77, 170] width 64 height 14
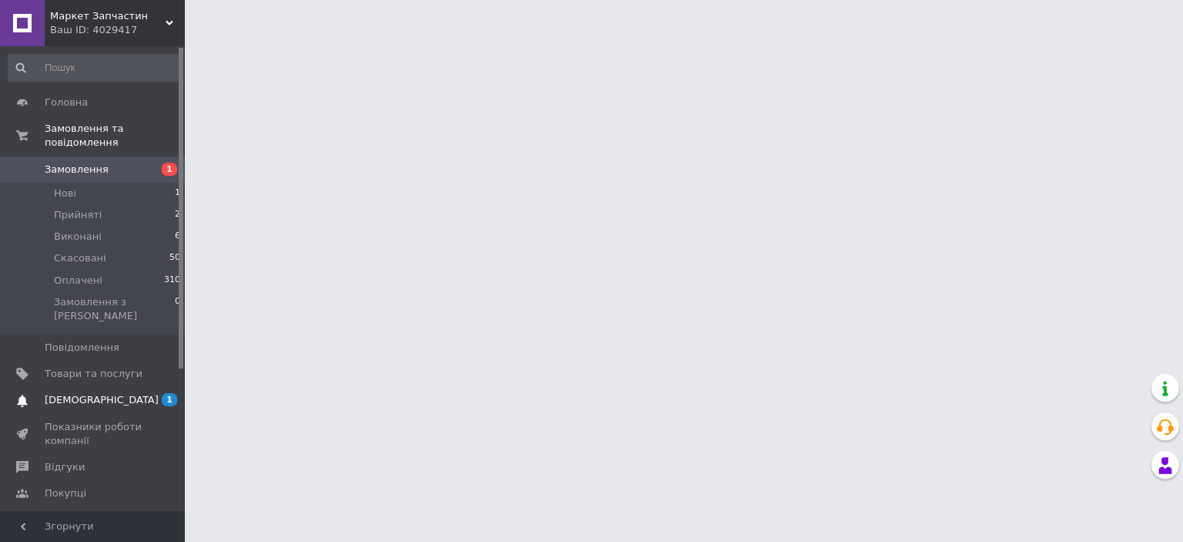
click at [59, 393] on span "[DEMOGRAPHIC_DATA]" at bounding box center [102, 400] width 114 height 14
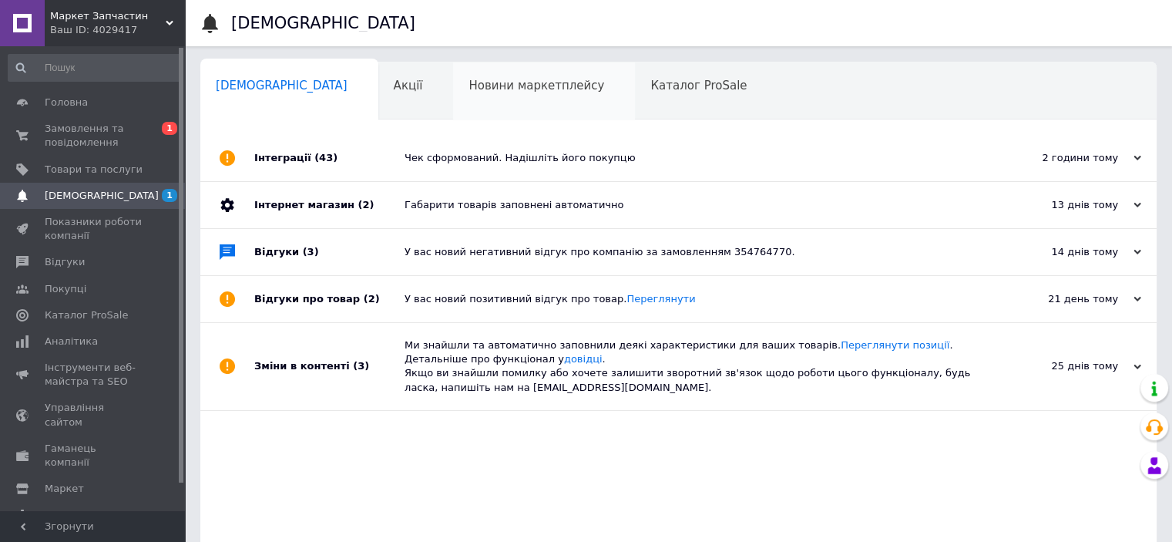
click at [484, 99] on div "Новини маркетплейсу 0" at bounding box center [544, 91] width 182 height 59
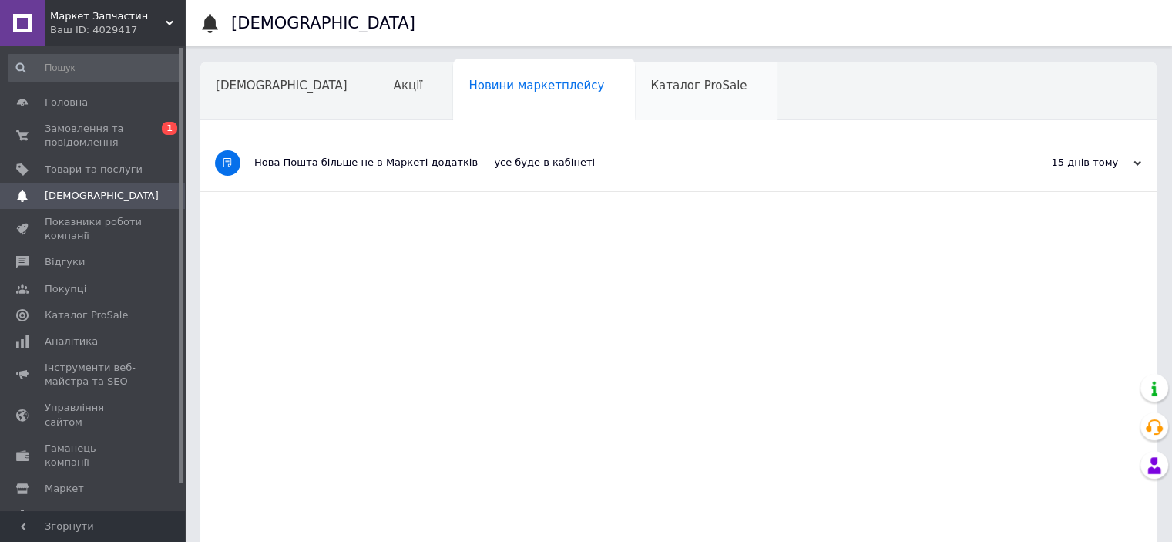
click at [650, 92] on span "Каталог ProSale" at bounding box center [698, 86] width 96 height 14
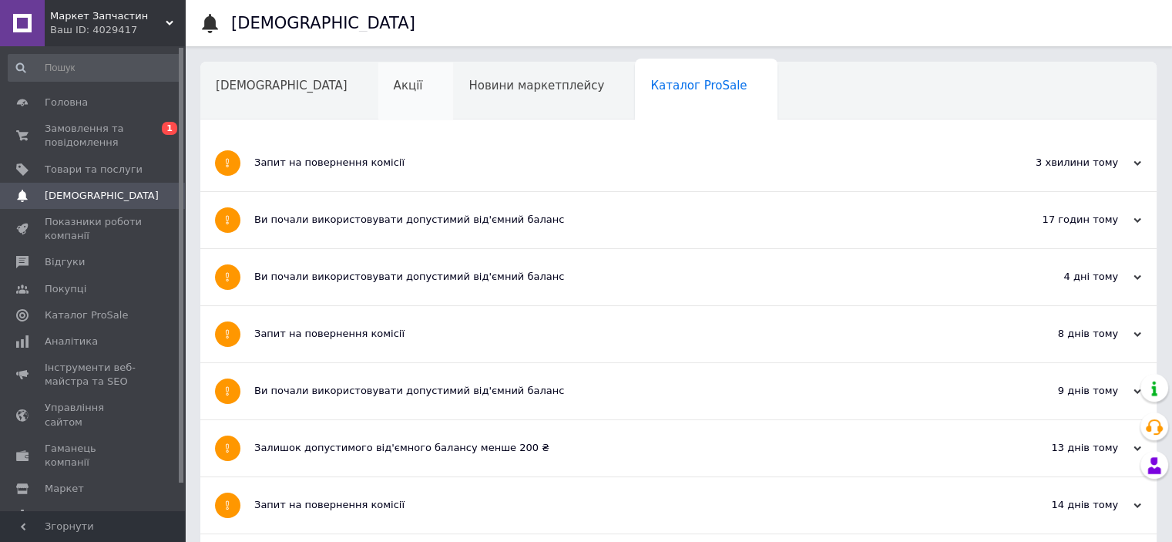
click at [394, 87] on span "Акції" at bounding box center [408, 86] width 29 height 14
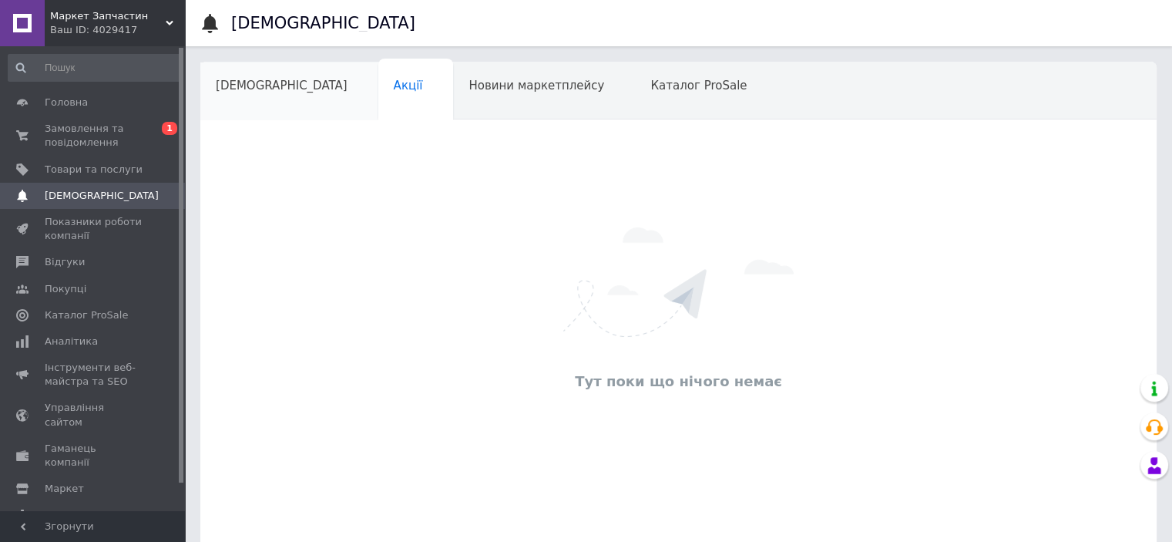
click at [252, 92] on span "[DEMOGRAPHIC_DATA]" at bounding box center [282, 86] width 132 height 14
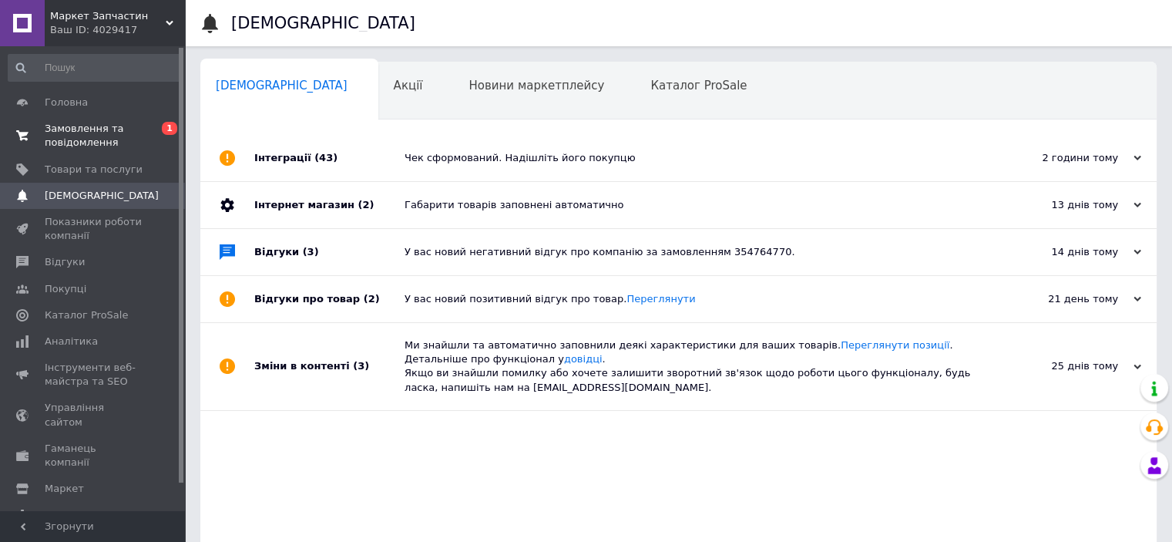
click at [89, 131] on span "Замовлення та повідомлення" at bounding box center [94, 136] width 98 height 28
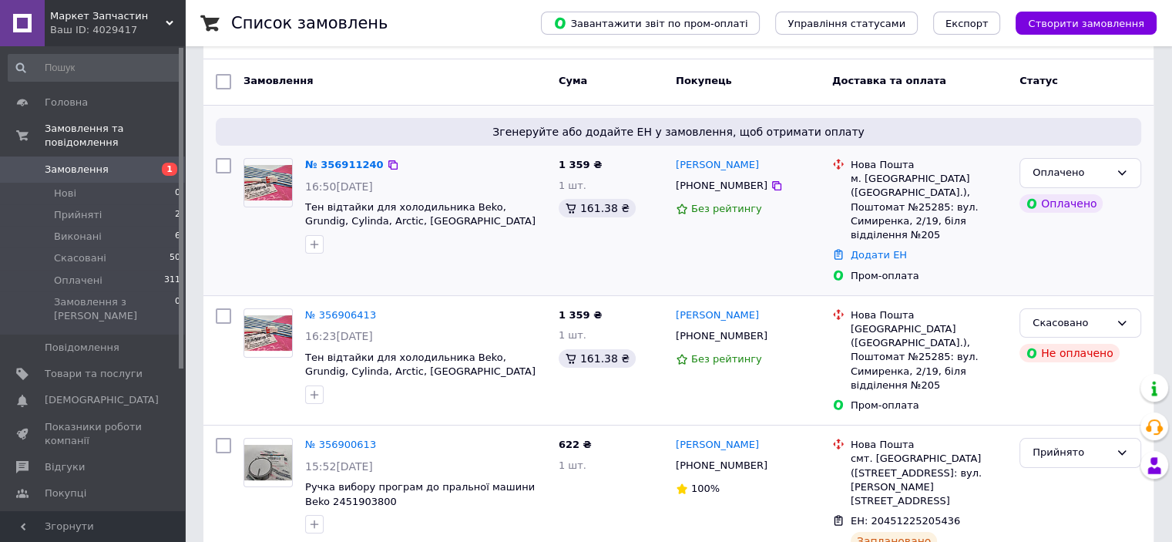
scroll to position [154, 0]
drag, startPoint x: 336, startPoint y: 145, endPoint x: 353, endPoint y: 159, distance: 21.9
click at [337, 158] on link "№ 356911240" at bounding box center [344, 164] width 79 height 12
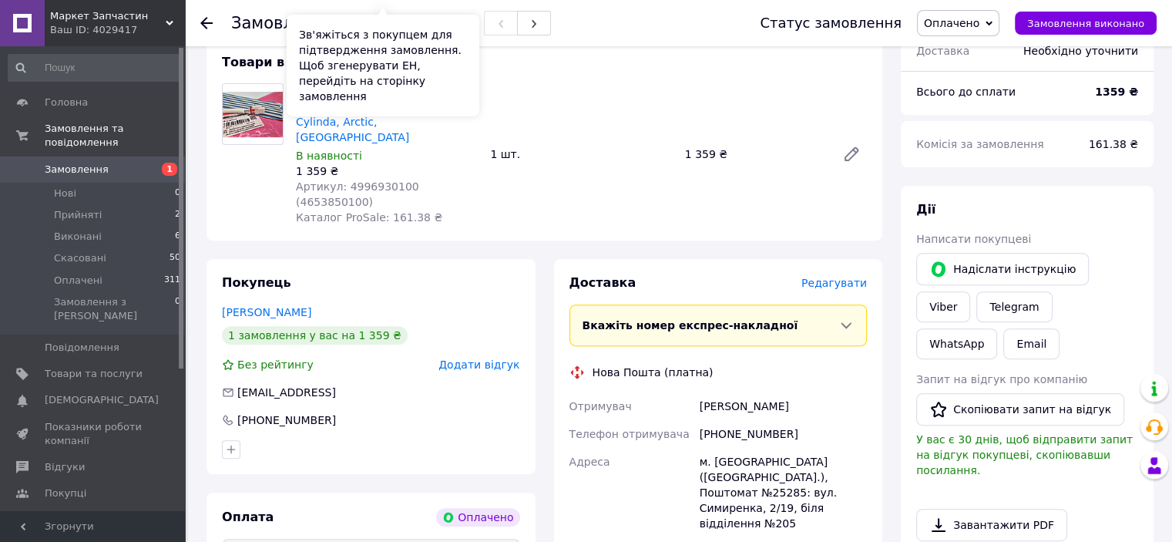
scroll to position [770, 0]
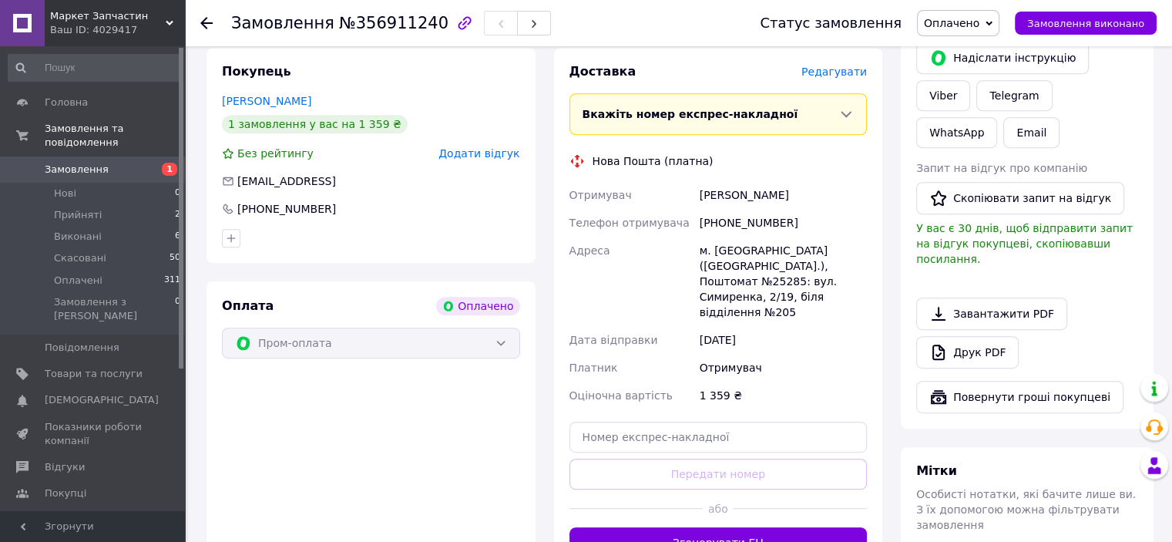
click at [82, 163] on span "Замовлення" at bounding box center [77, 170] width 64 height 14
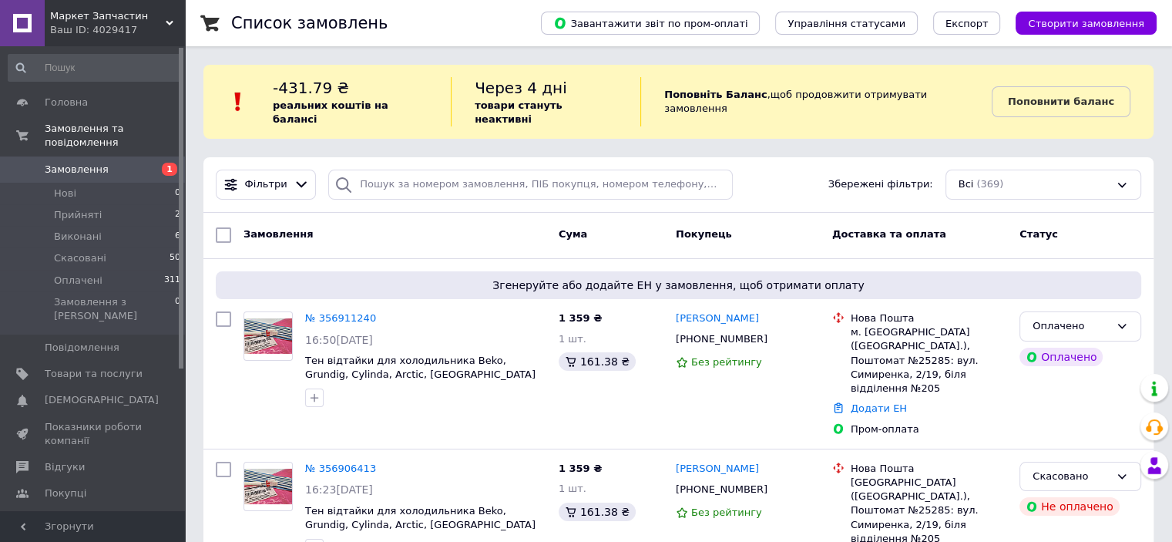
drag, startPoint x: 114, startPoint y: 153, endPoint x: 191, endPoint y: 45, distance: 132.6
click at [116, 163] on span "Замовлення" at bounding box center [94, 170] width 98 height 14
click at [105, 163] on span "Замовлення" at bounding box center [94, 170] width 98 height 14
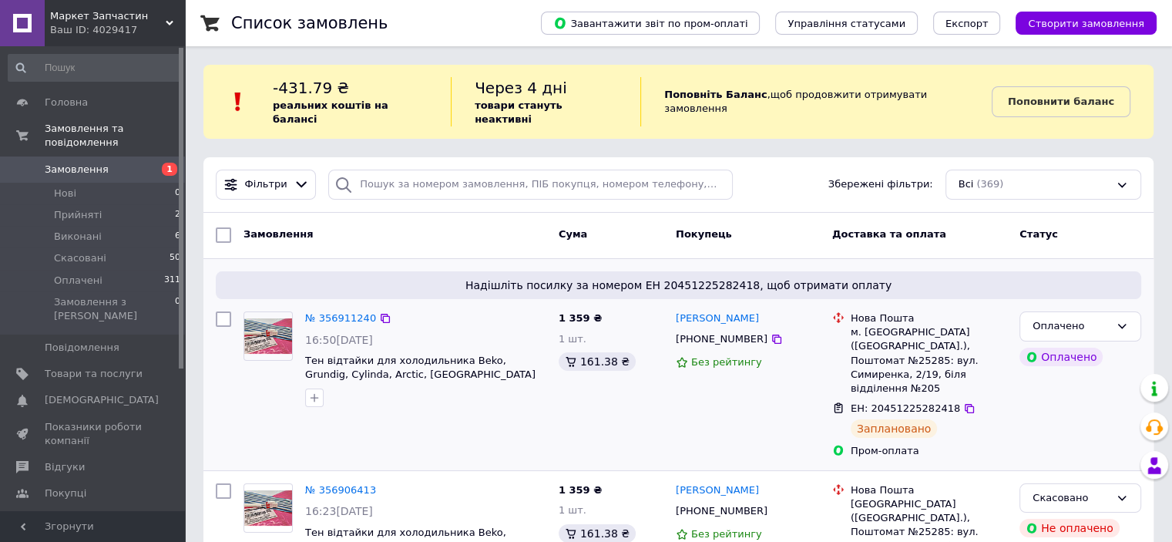
click at [276, 388] on div at bounding box center [268, 359] width 62 height 108
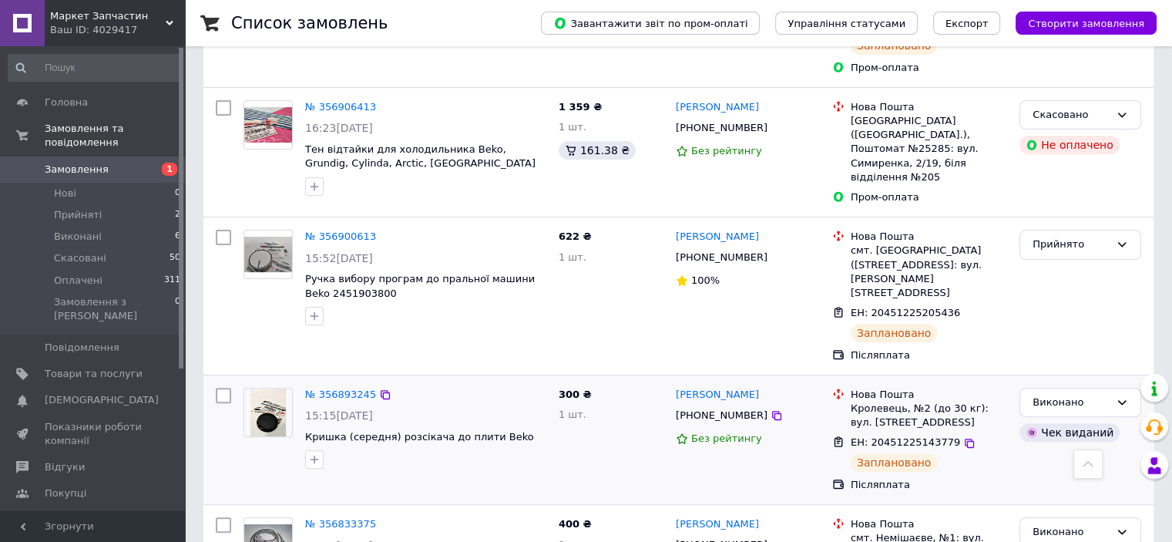
scroll to position [385, 0]
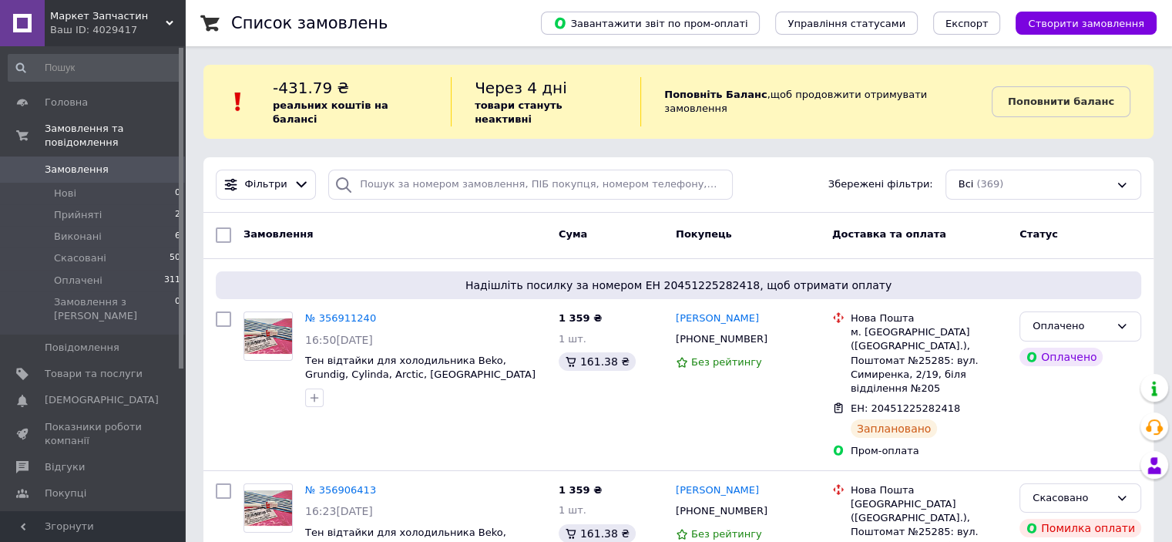
scroll to position [77, 0]
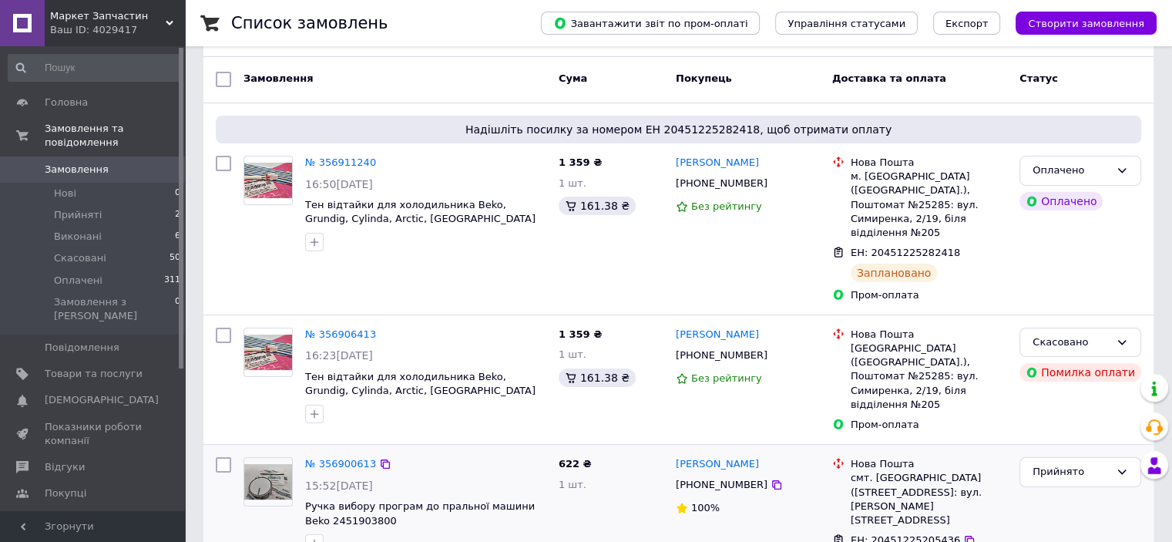
scroll to position [154, 0]
drag, startPoint x: 868, startPoint y: 474, endPoint x: 946, endPoint y: 480, distance: 78.8
click at [946, 533] on div "ЕН: 20451225205436" at bounding box center [928, 542] width 159 height 18
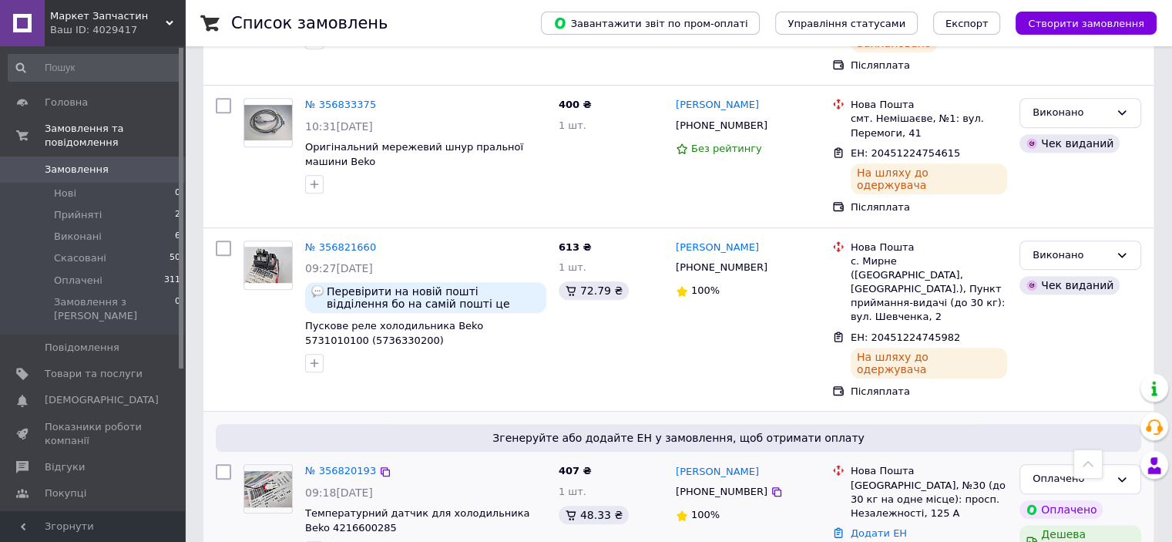
scroll to position [770, 0]
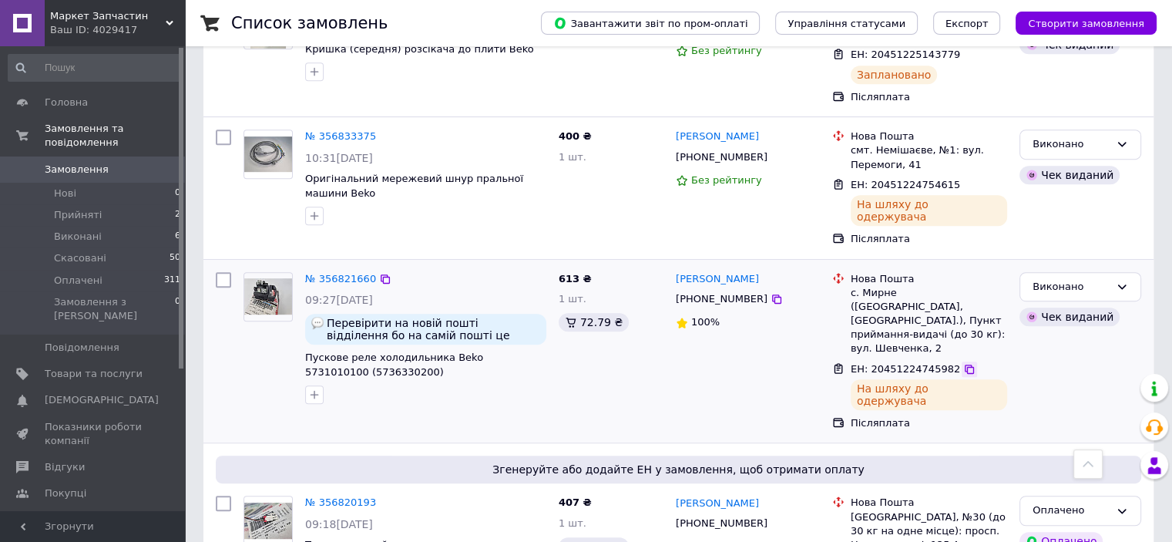
click at [963, 363] on icon at bounding box center [969, 369] width 12 height 12
drag, startPoint x: 340, startPoint y: 200, endPoint x: 346, endPoint y: 214, distance: 15.9
click at [339, 273] on link "№ 356821660" at bounding box center [340, 279] width 71 height 12
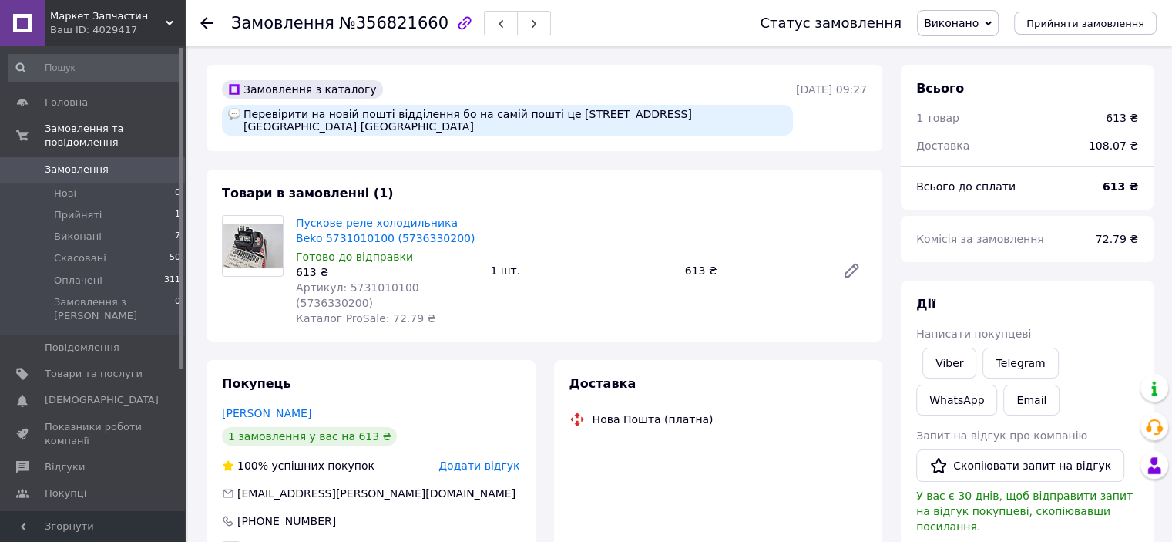
scroll to position [9, 0]
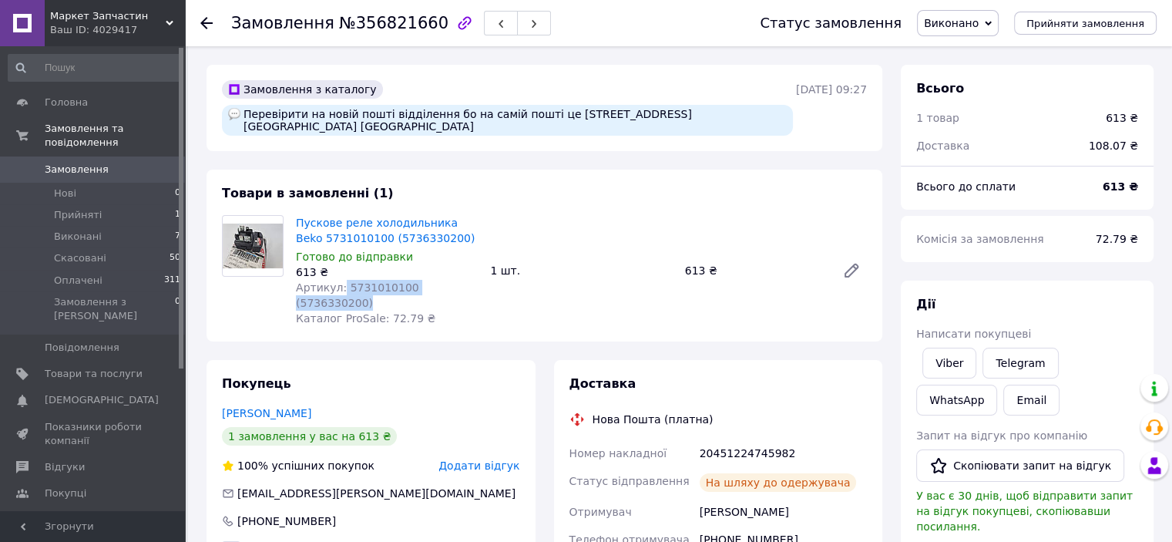
drag, startPoint x: 339, startPoint y: 288, endPoint x: 447, endPoint y: 287, distance: 107.9
click at [473, 288] on div "Артикул: 5731010100 (5736330200)" at bounding box center [387, 295] width 182 height 31
copy span "5731010100 (5736330200)"
click at [115, 163] on link "Замовлення 0" at bounding box center [95, 169] width 190 height 26
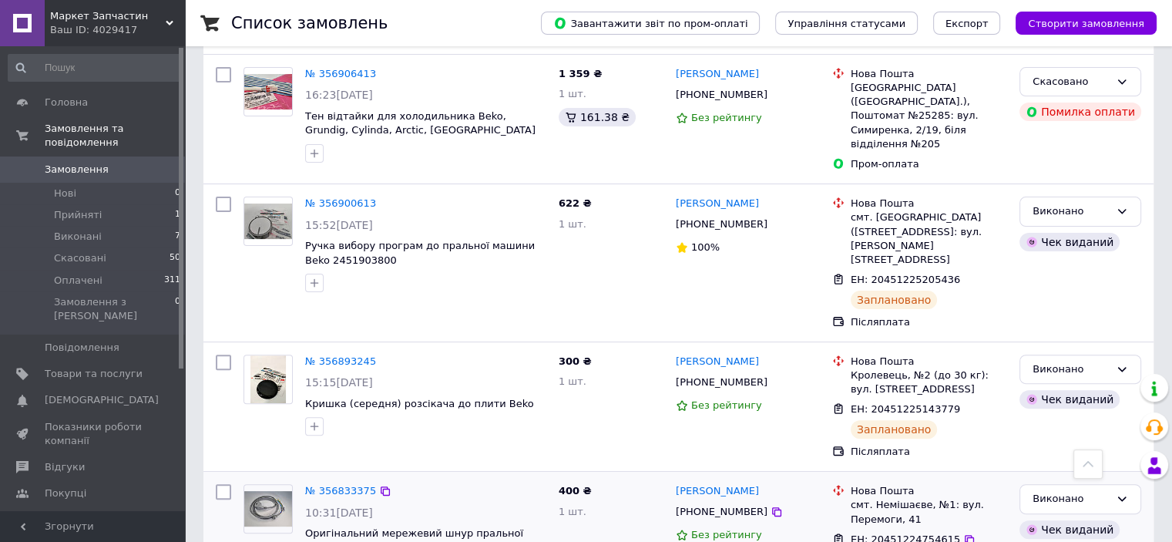
scroll to position [308, 0]
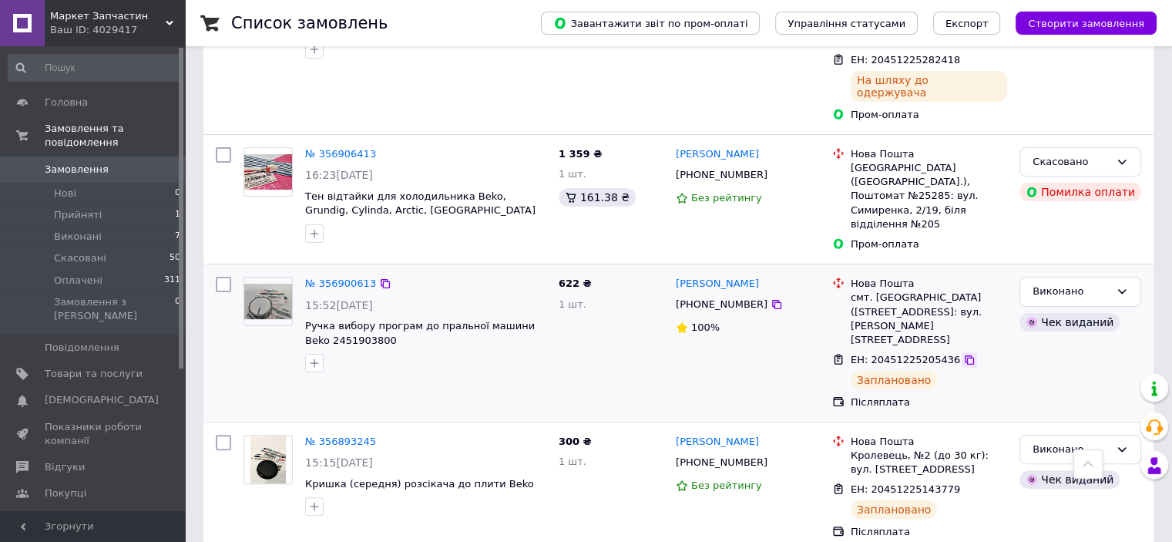
click at [963, 354] on icon at bounding box center [969, 360] width 12 height 12
click at [336, 277] on link "№ 356900613" at bounding box center [340, 283] width 71 height 12
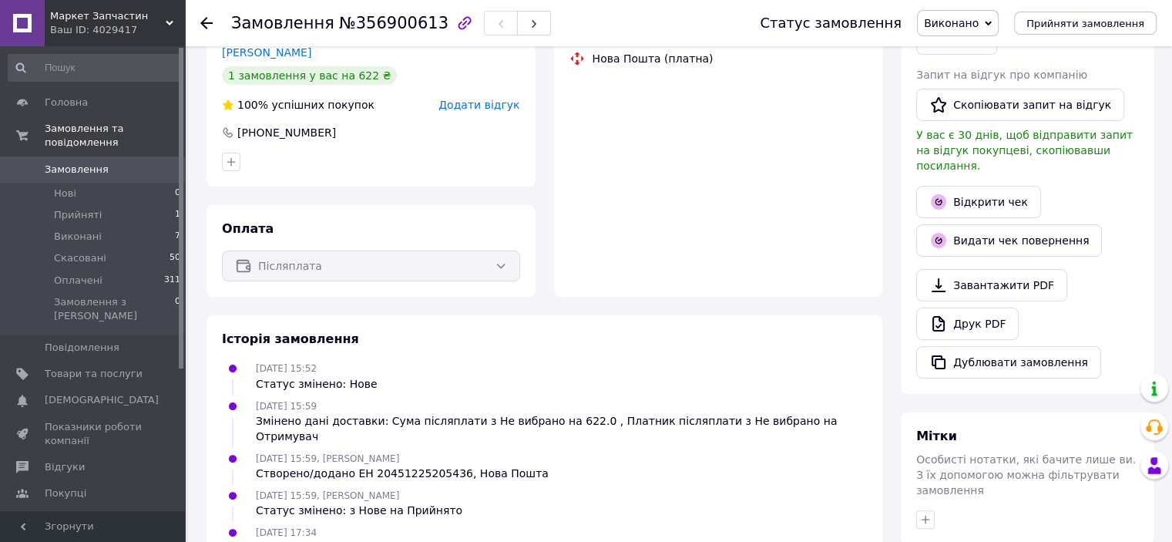
drag, startPoint x: 412, startPoint y: 159, endPoint x: 357, endPoint y: 170, distance: 56.5
click at [356, 170] on div "Покупець Корнелюк ЛюбовВолодимирівна 1 замовлення у вас на 622 ₴ 100% успішних …" at bounding box center [370, 92] width 329 height 187
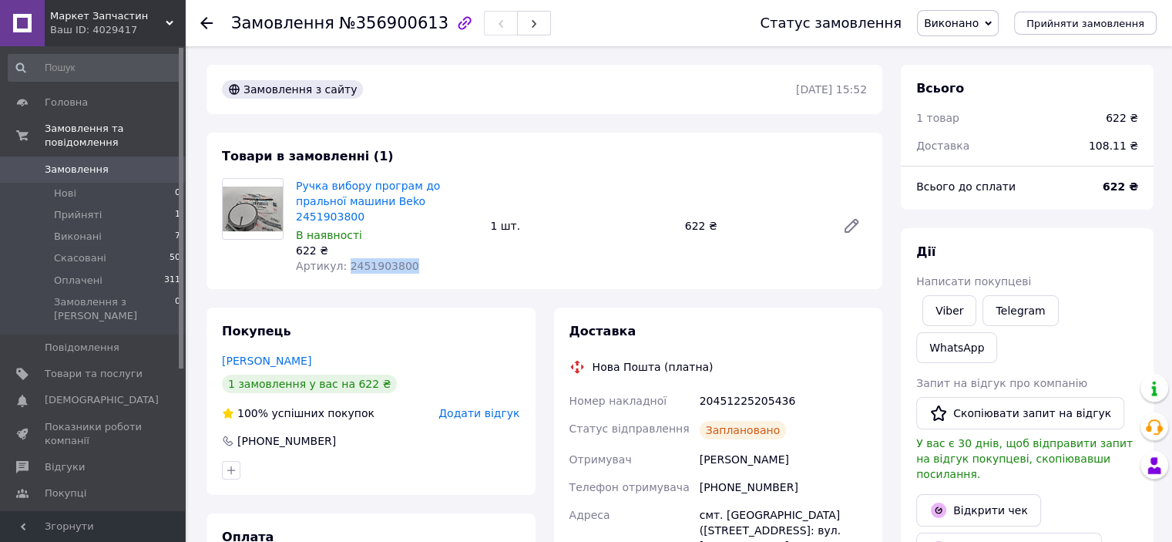
drag, startPoint x: 362, startPoint y: 240, endPoint x: 343, endPoint y: 253, distance: 22.9
click at [343, 258] on div "Артикул: 2451903800" at bounding box center [387, 265] width 182 height 15
copy span "2451903800"
drag, startPoint x: 94, startPoint y: 156, endPoint x: 106, endPoint y: 156, distance: 12.3
click at [95, 163] on span "Замовлення" at bounding box center [77, 170] width 64 height 14
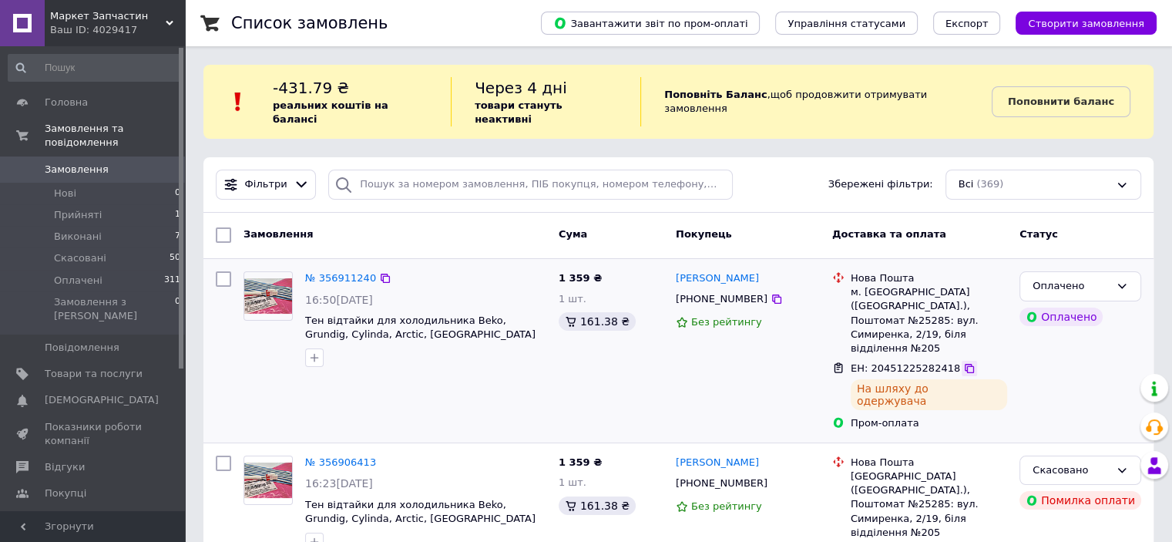
click at [963, 362] on icon at bounding box center [969, 368] width 12 height 12
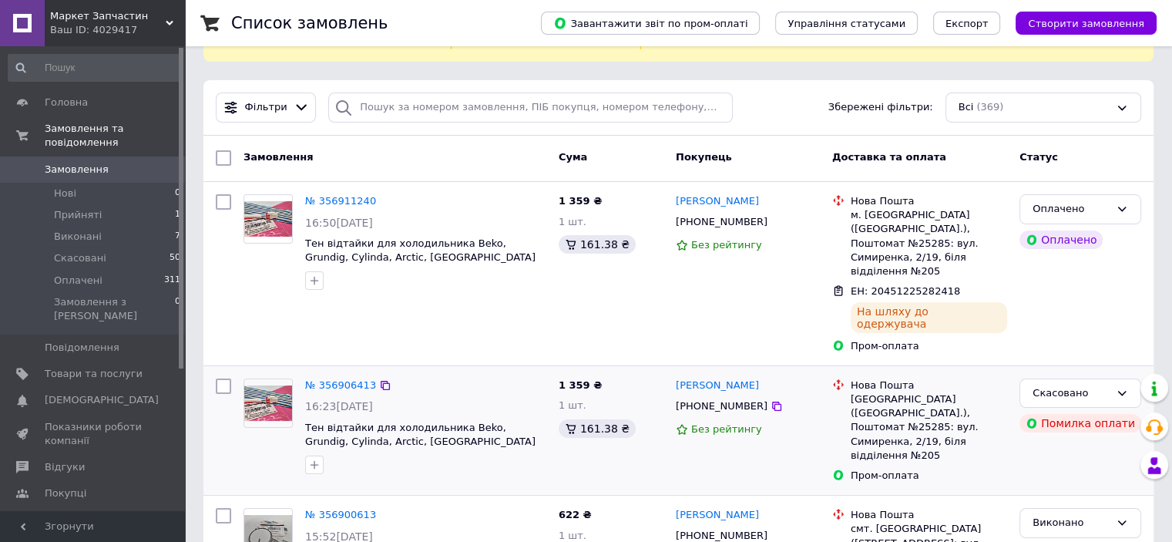
scroll to position [154, 0]
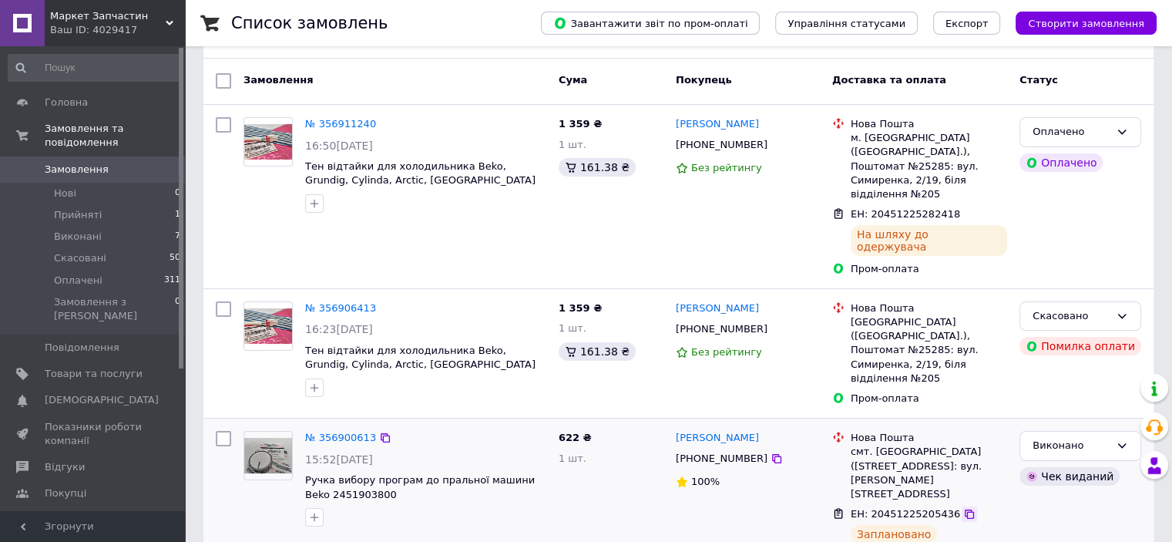
click at [965, 509] on icon at bounding box center [969, 513] width 9 height 9
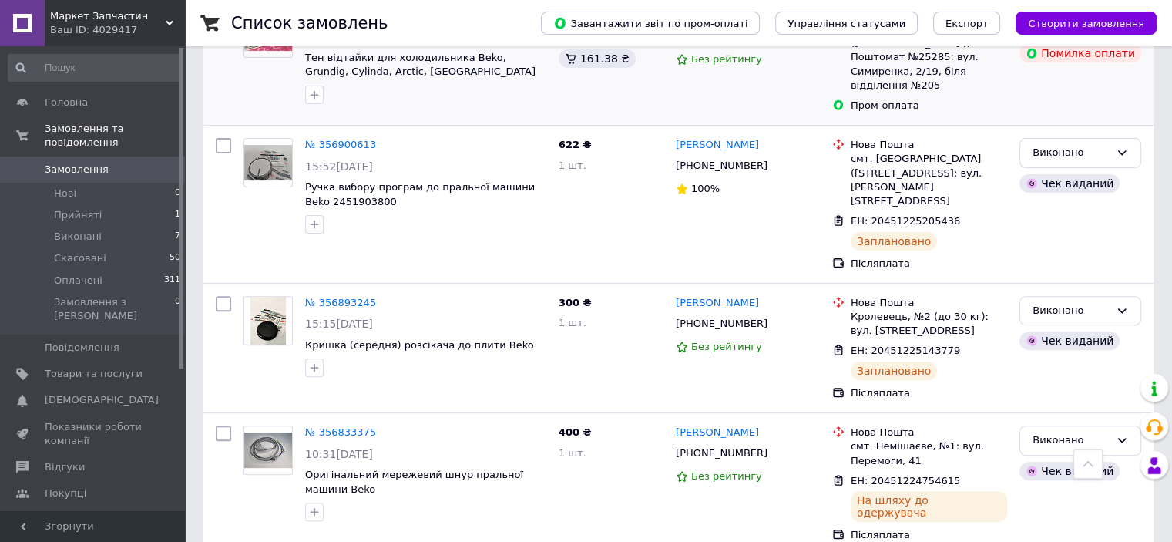
scroll to position [462, 0]
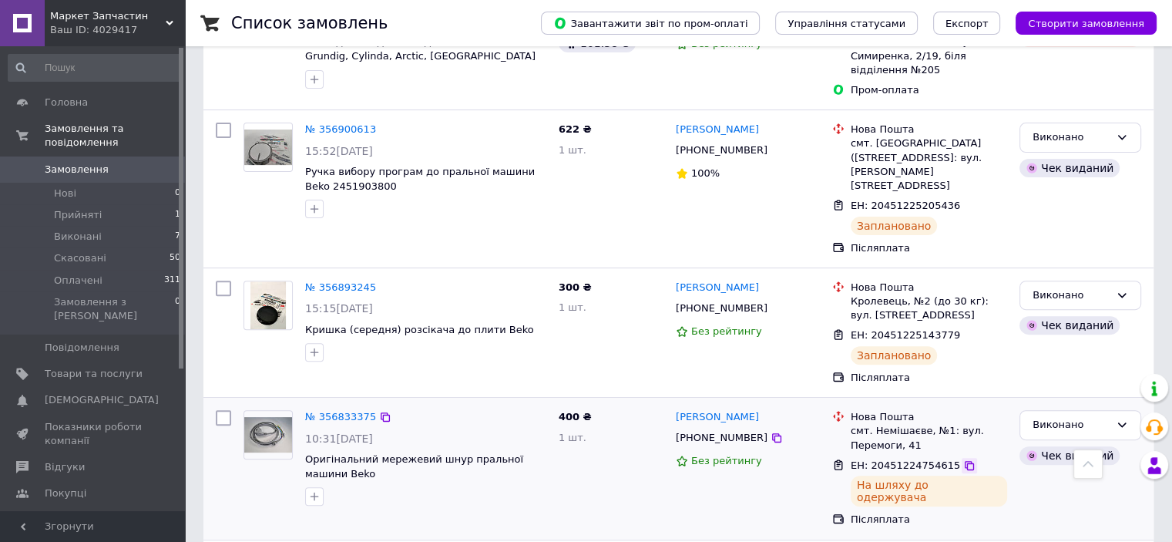
click at [963, 459] on icon at bounding box center [969, 465] width 12 height 12
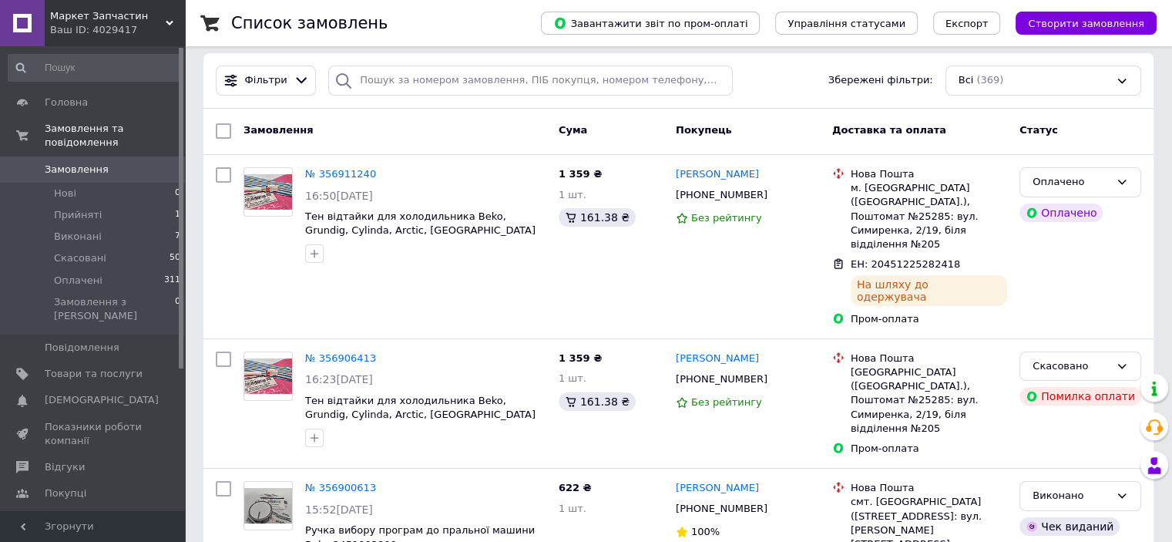
scroll to position [0, 0]
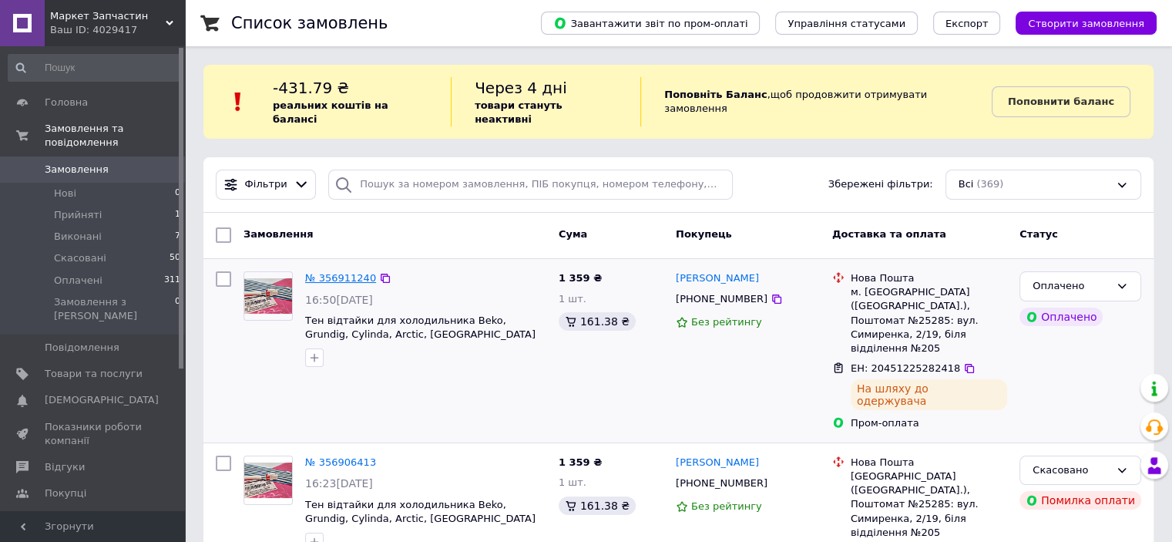
click at [355, 272] on link "№ 356911240" at bounding box center [340, 278] width 71 height 12
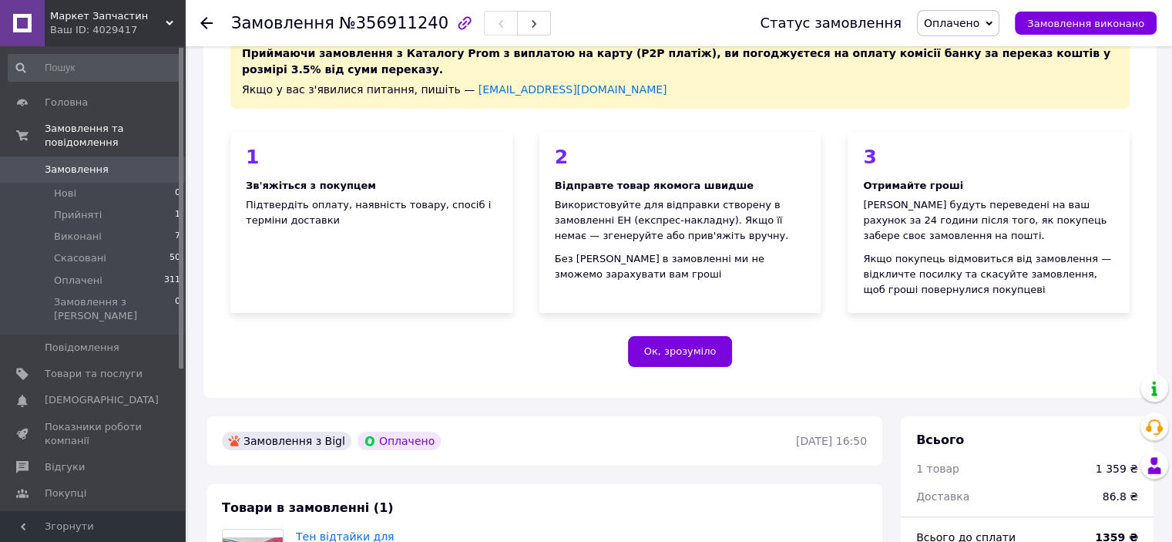
scroll to position [385, 0]
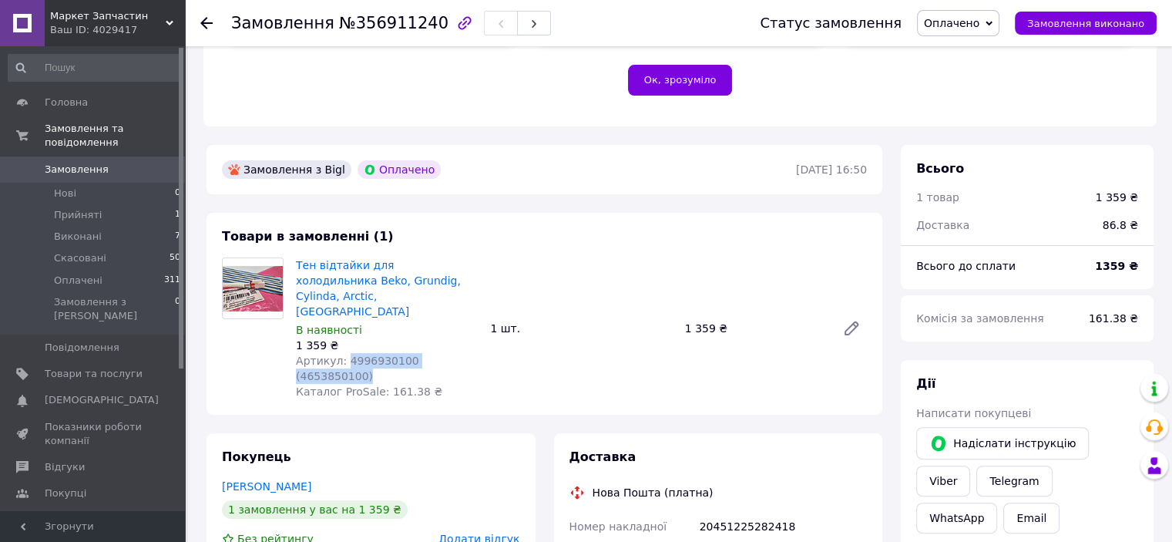
drag, startPoint x: 442, startPoint y: 352, endPoint x: 342, endPoint y: 344, distance: 100.5
click at [342, 353] on div "Артикул: 4996930100 (4653850100)" at bounding box center [387, 368] width 182 height 31
copy span "4996930100 (4653850100)"
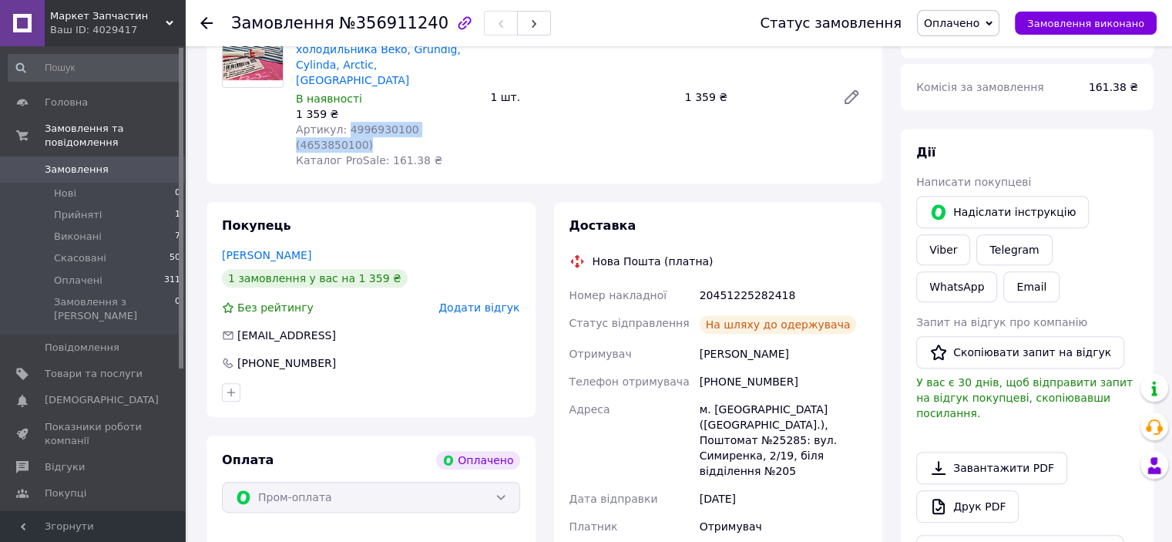
click at [61, 163] on span "Замовлення" at bounding box center [77, 170] width 64 height 14
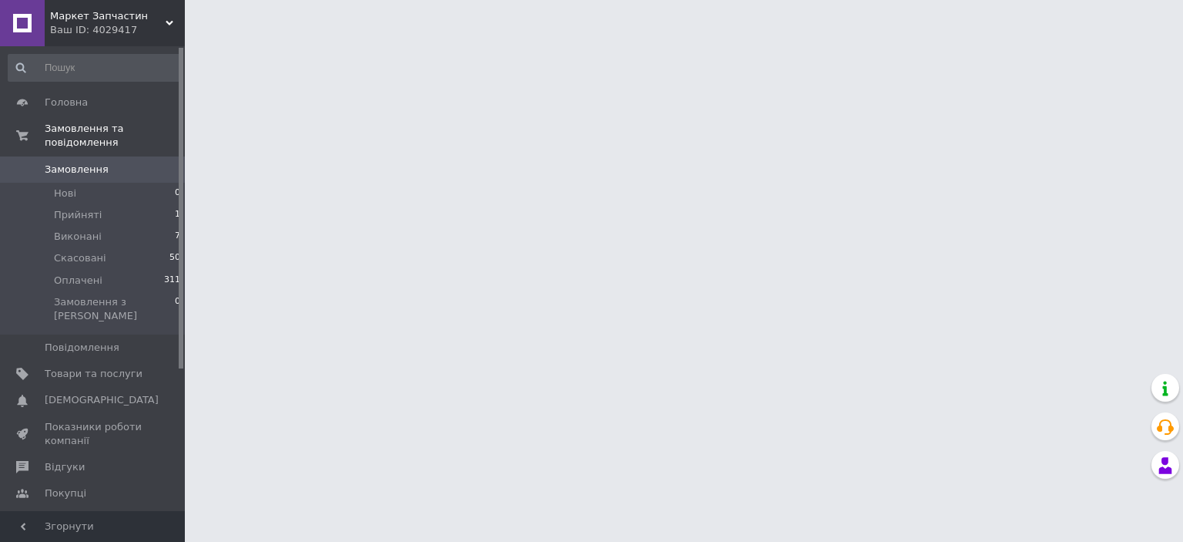
click at [57, 163] on span "Замовлення" at bounding box center [77, 170] width 64 height 14
click at [84, 163] on span "Замовлення" at bounding box center [77, 170] width 64 height 14
click at [120, 163] on span "Замовлення" at bounding box center [94, 170] width 98 height 14
click at [59, 367] on span "Товари та послуги" at bounding box center [94, 374] width 98 height 14
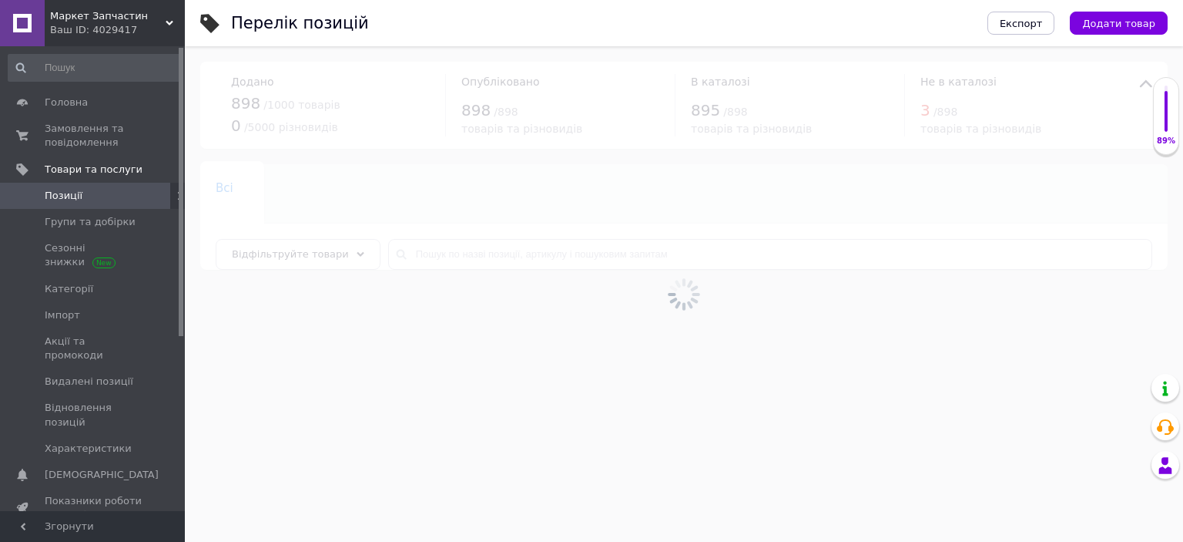
click at [70, 194] on span "Позиції" at bounding box center [64, 196] width 38 height 14
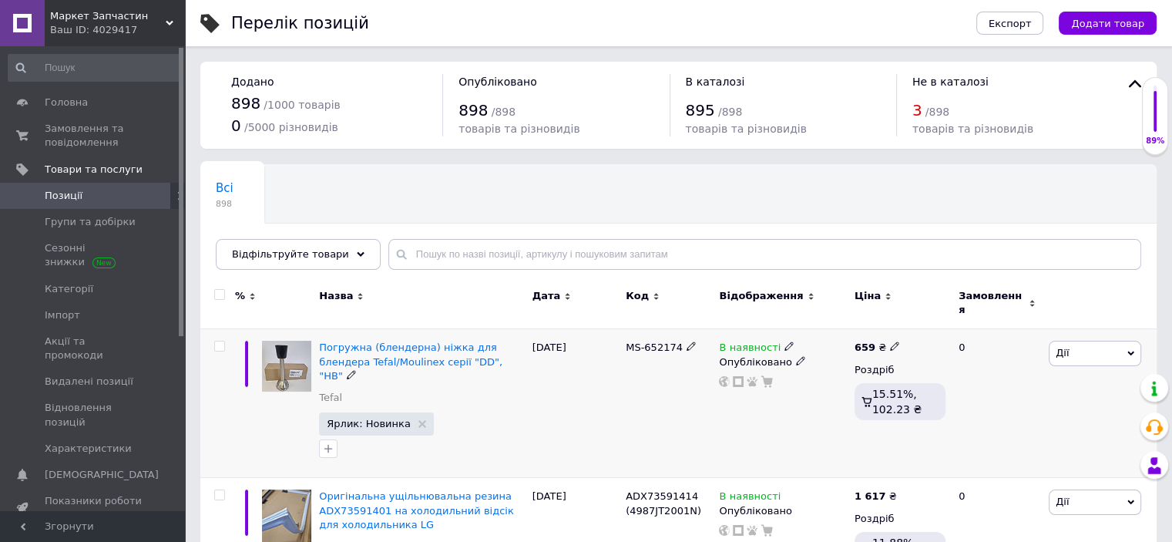
scroll to position [231, 0]
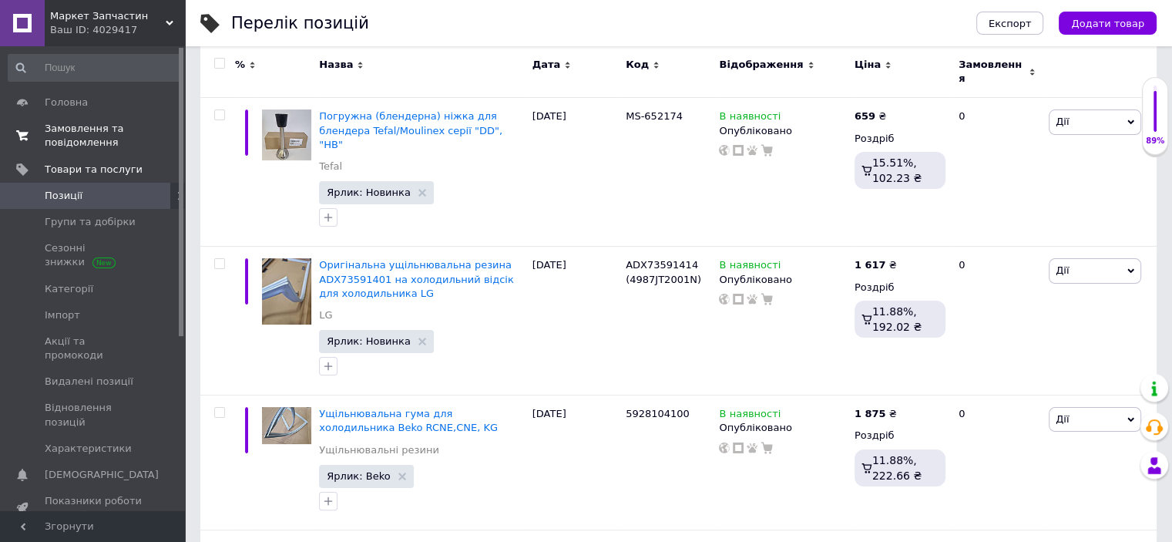
click at [41, 116] on link "Замовлення та повідомлення 0 0" at bounding box center [95, 136] width 190 height 40
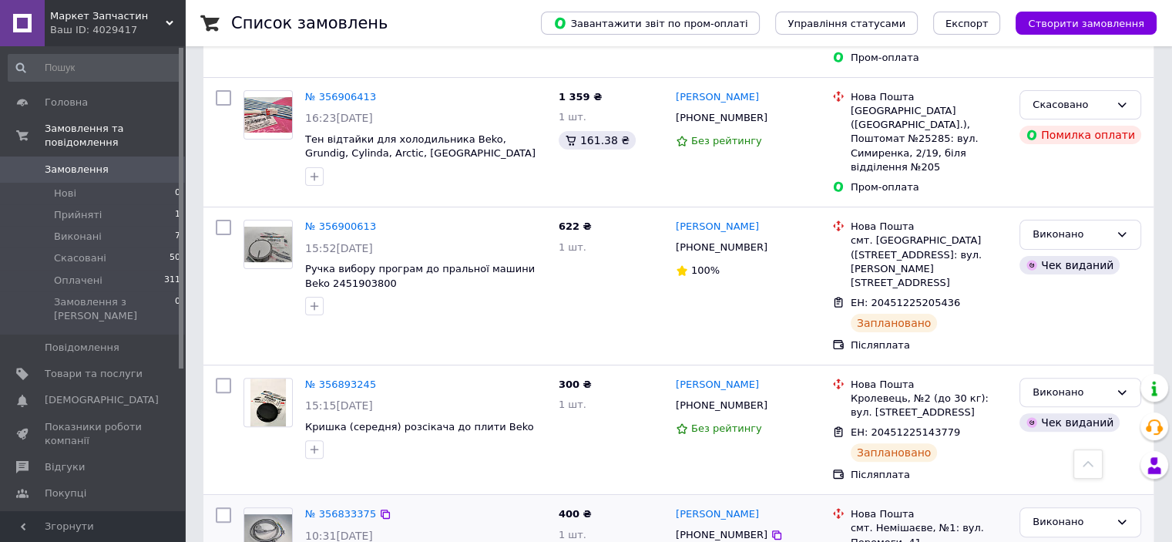
scroll to position [539, 0]
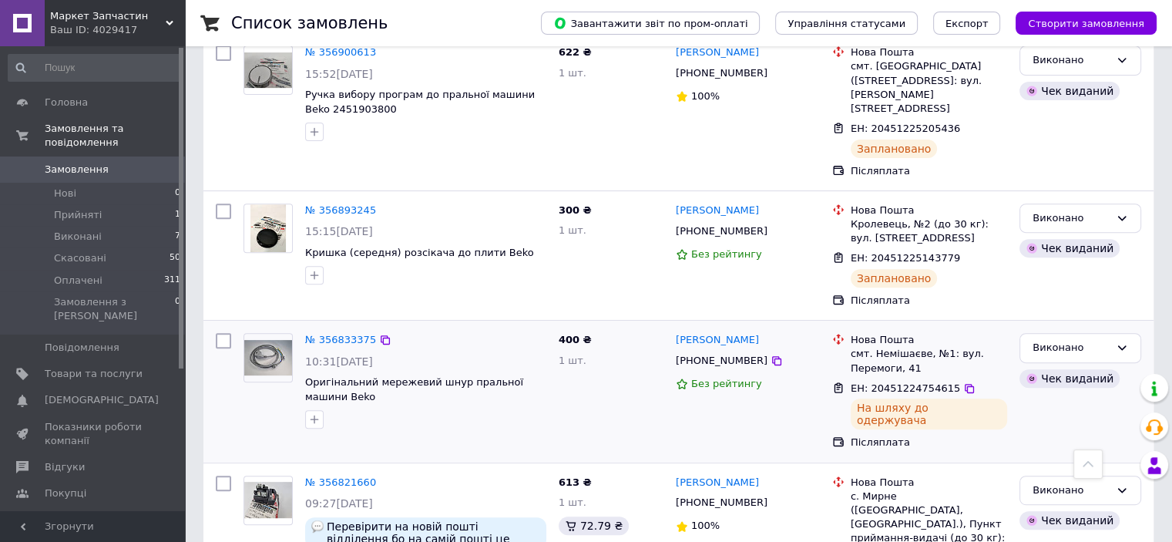
drag, startPoint x: 245, startPoint y: 305, endPoint x: 266, endPoint y: 310, distance: 21.5
click at [246, 327] on div at bounding box center [268, 381] width 62 height 108
click at [963, 253] on icon at bounding box center [969, 259] width 12 height 12
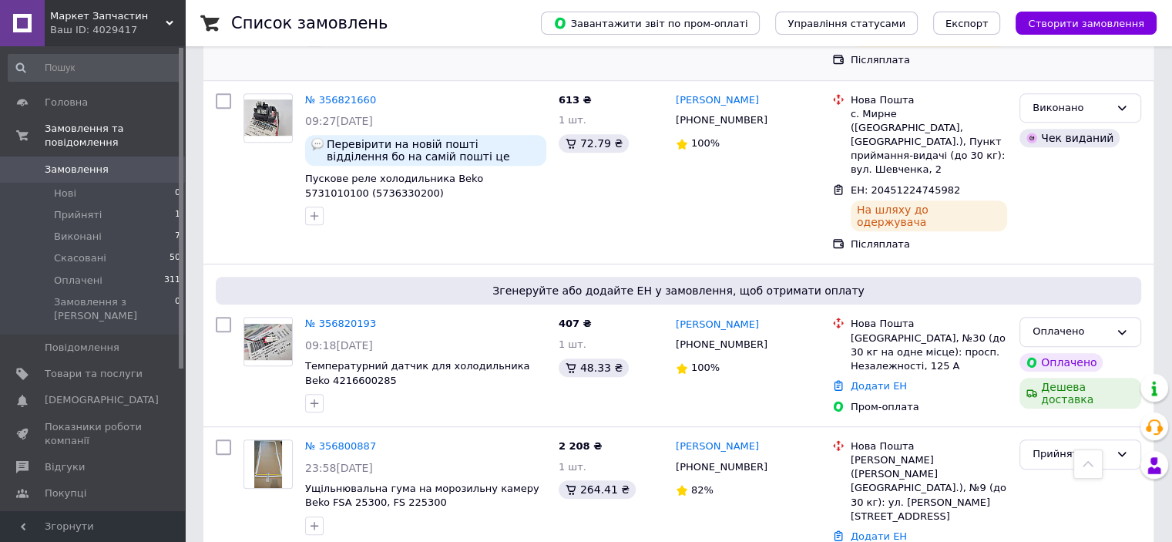
scroll to position [925, 0]
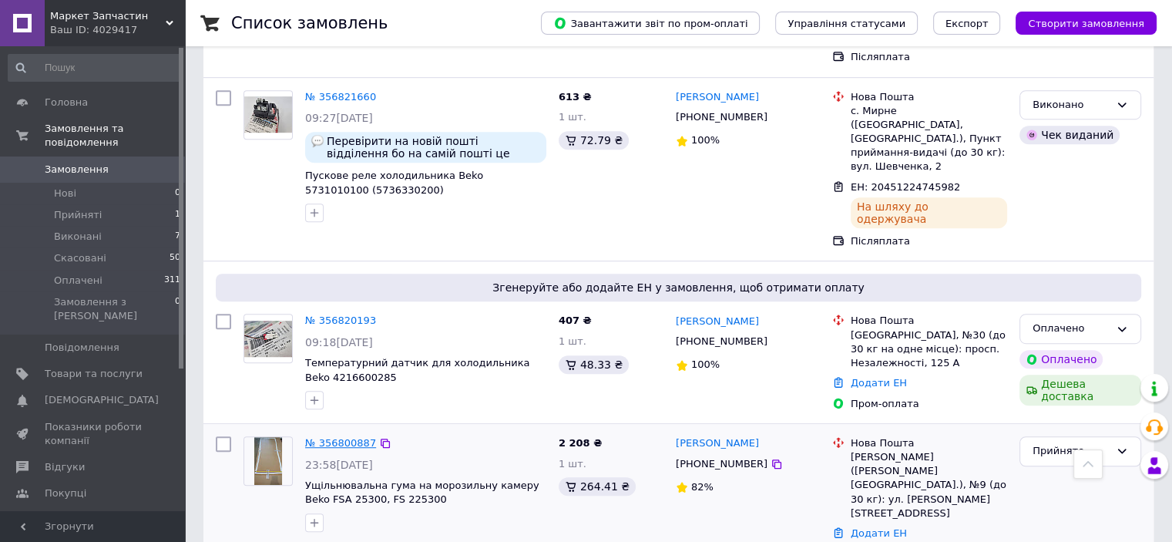
click at [334, 437] on link "№ 356800887" at bounding box center [340, 443] width 71 height 12
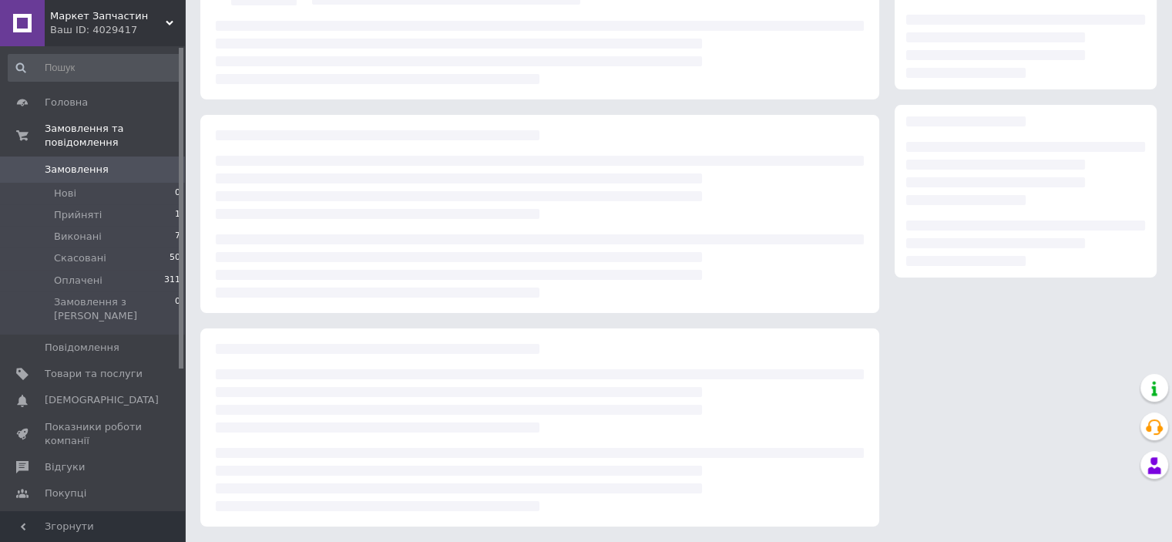
scroll to position [163, 0]
